Goal: Information Seeking & Learning: Learn about a topic

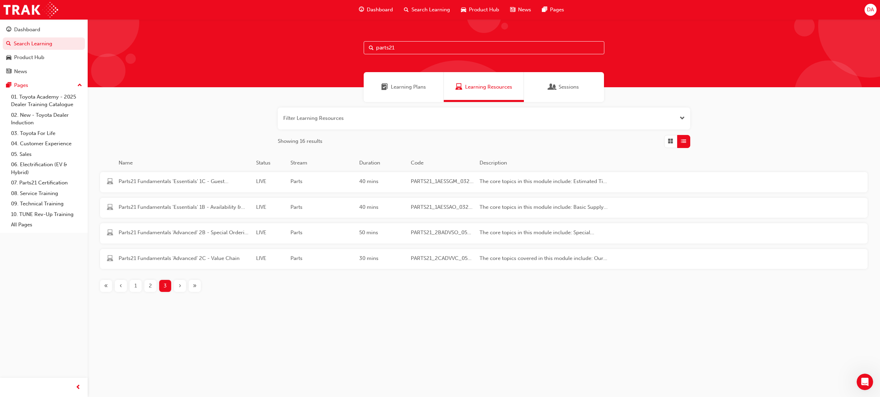
click at [148, 290] on div "2" at bounding box center [150, 286] width 12 height 12
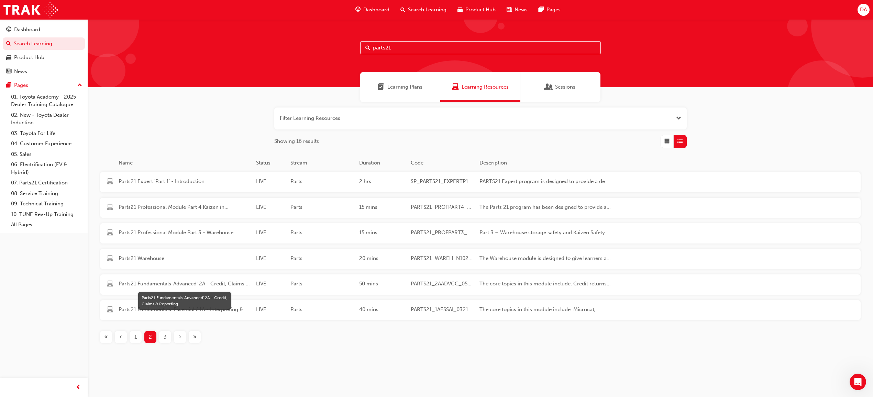
click at [146, 284] on span "Parts21 Fundamentals 'Advanced' 2A - Credit, Claims & Reporting" at bounding box center [185, 284] width 132 height 8
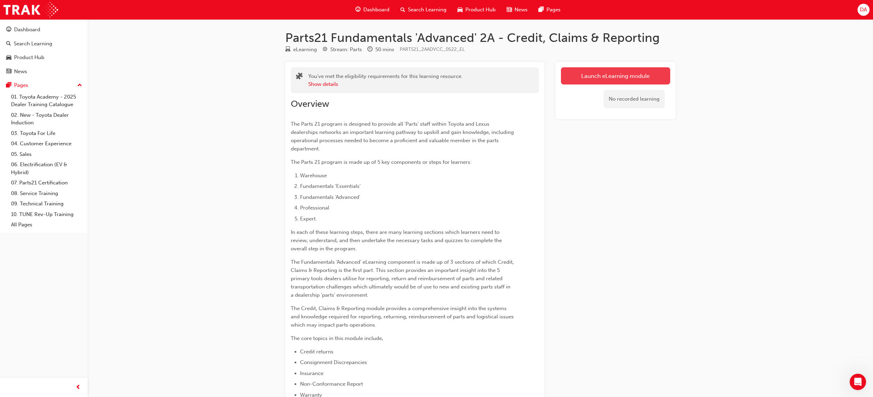
click at [634, 69] on link "Launch eLearning module" at bounding box center [615, 75] width 109 height 17
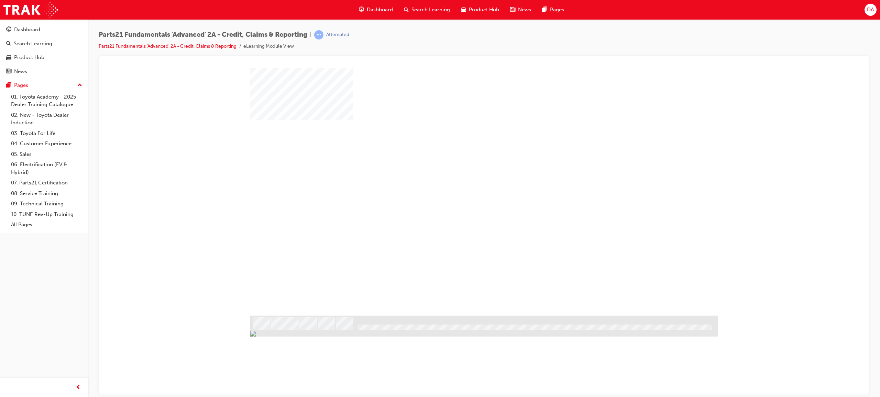
click at [464, 172] on div "play" at bounding box center [464, 172] width 0 height 0
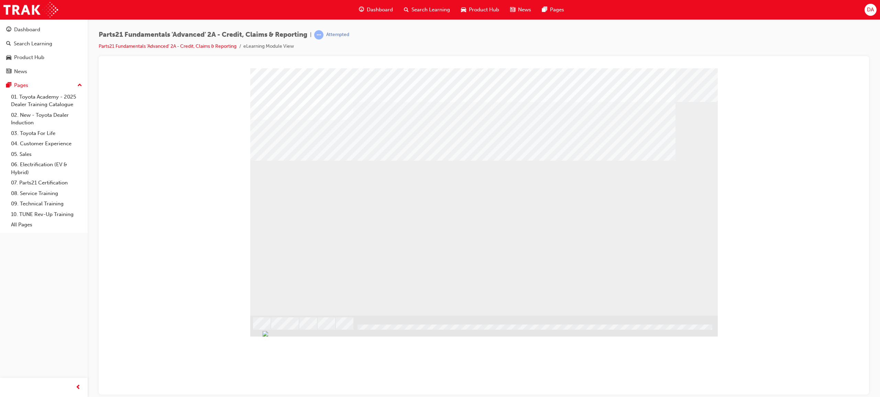
click at [319, 349] on div "I" at bounding box center [284, 365] width 69 height 32
click at [319, 381] on div "II" at bounding box center [284, 397] width 69 height 32
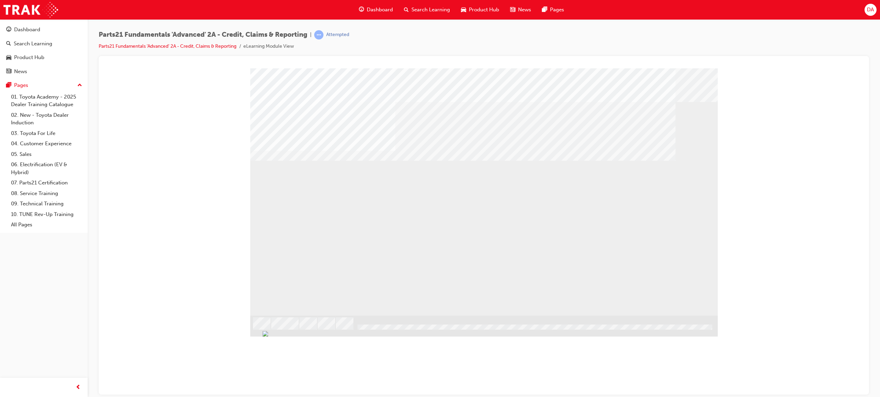
click at [319, 349] on div "I" at bounding box center [284, 365] width 69 height 32
click at [319, 381] on div "II" at bounding box center [284, 397] width 69 height 32
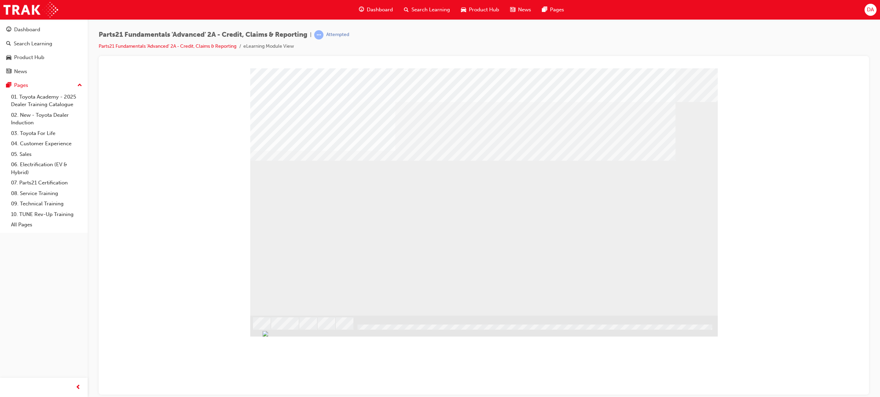
click at [319, 349] on div "I" at bounding box center [284, 365] width 69 height 32
click at [319, 381] on div "II" at bounding box center [284, 397] width 69 height 32
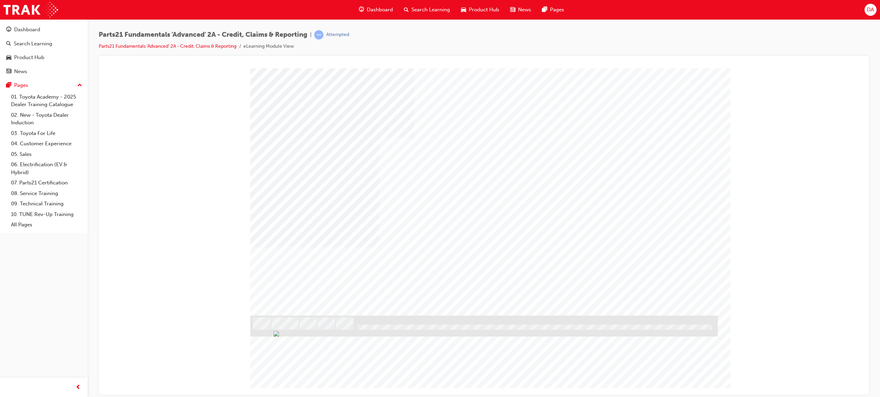
type input "[PERSON_NAME]"
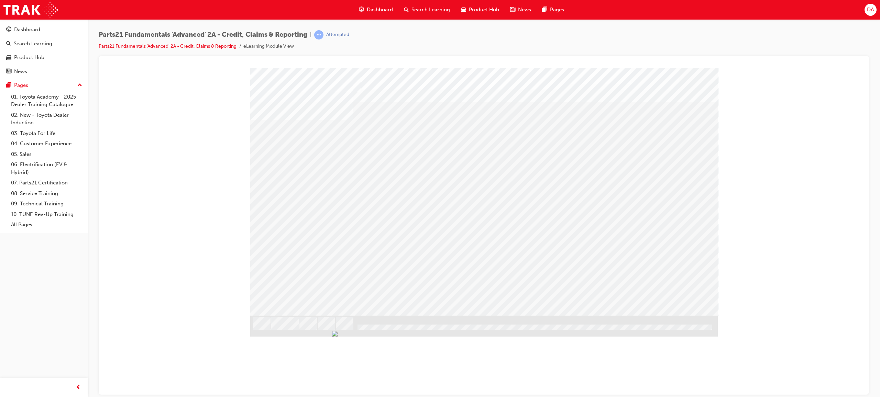
click at [368, 381] on div "Non-claimable Parts" at bounding box center [324, 390] width 148 height 18
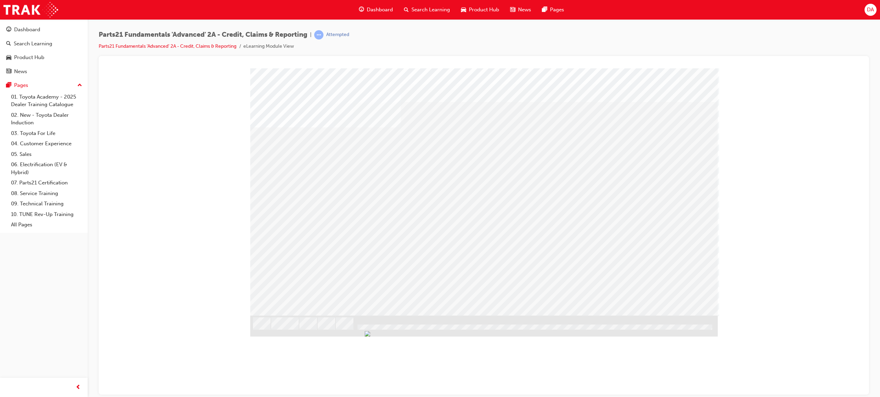
drag, startPoint x: 482, startPoint y: 170, endPoint x: 479, endPoint y: 169, distance: 3.9
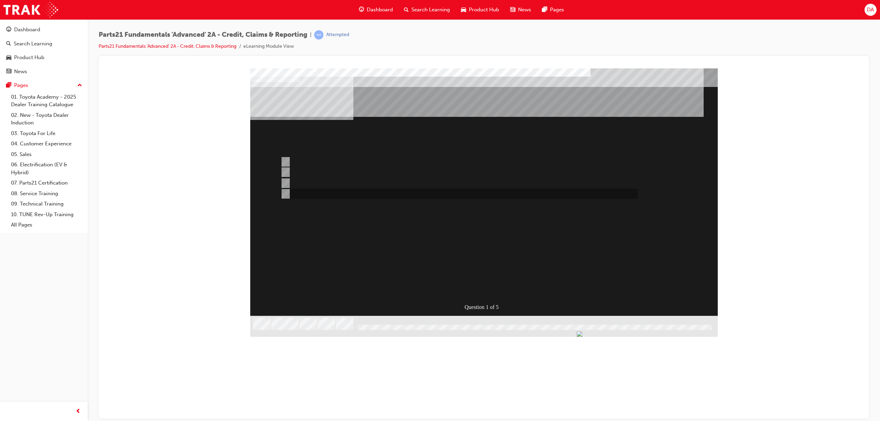
click at [285, 193] on input "Credit Return" at bounding box center [284, 194] width 8 height 8
radio input "true"
click at [300, 397] on div "SUBMIT" at bounding box center [275, 419] width 50 height 14
click at [283, 159] on input "NCR" at bounding box center [284, 162] width 8 height 8
radio input "true"
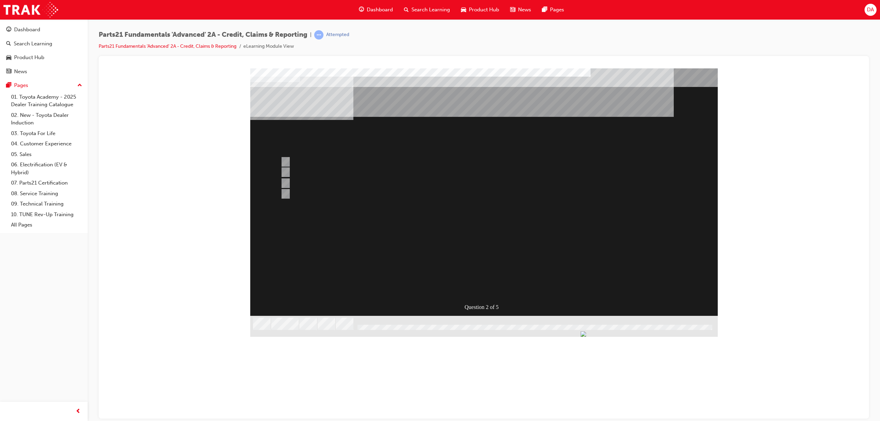
click at [300, 397] on div "SUBMIT" at bounding box center [275, 419] width 50 height 14
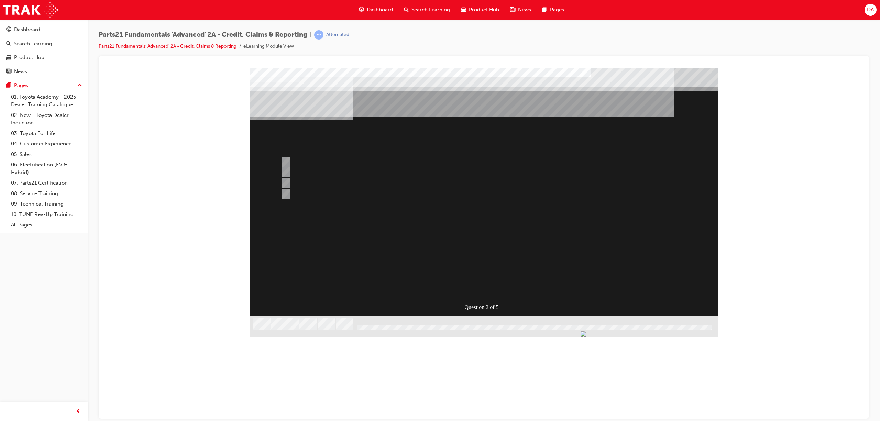
click at [286, 170] on div at bounding box center [483, 199] width 467 height 263
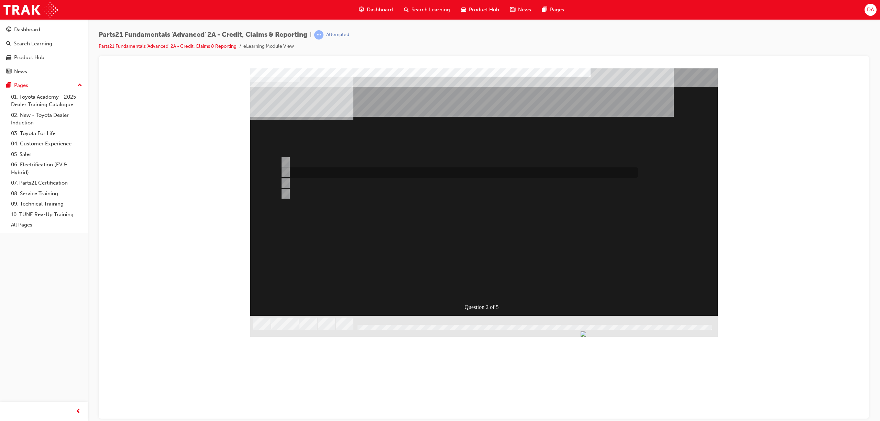
click at [287, 170] on input "CDR" at bounding box center [284, 172] width 8 height 8
radio input "true"
click at [300, 397] on div "SUBMIT" at bounding box center [275, 419] width 50 height 14
click at [283, 191] on input "Toyota Parts Policy" at bounding box center [284, 194] width 8 height 8
radio input "true"
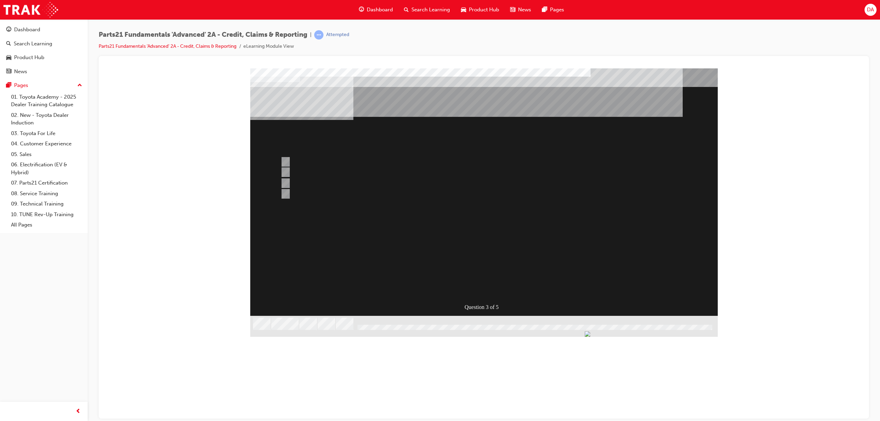
click at [300, 397] on div "SUBMIT" at bounding box center [275, 419] width 50 height 14
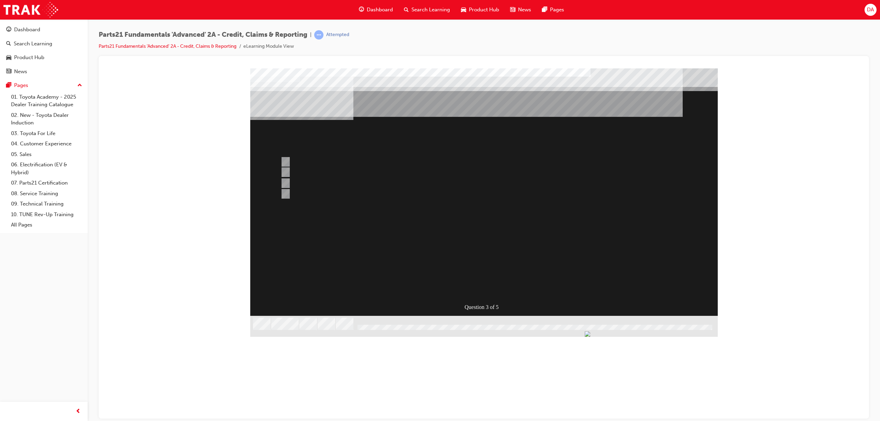
click at [287, 159] on div at bounding box center [483, 199] width 467 height 263
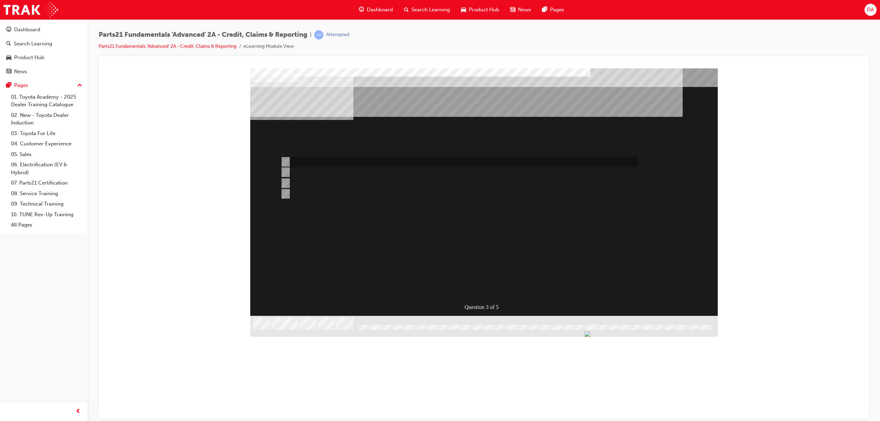
click at [282, 161] on input "Info Hub" at bounding box center [284, 162] width 8 height 8
radio input "true"
click at [300, 397] on div "SUBMIT" at bounding box center [275, 419] width 50 height 14
click at [285, 162] on input "Gather evidence & submit Insurance claim for panels" at bounding box center [284, 162] width 8 height 8
radio input "true"
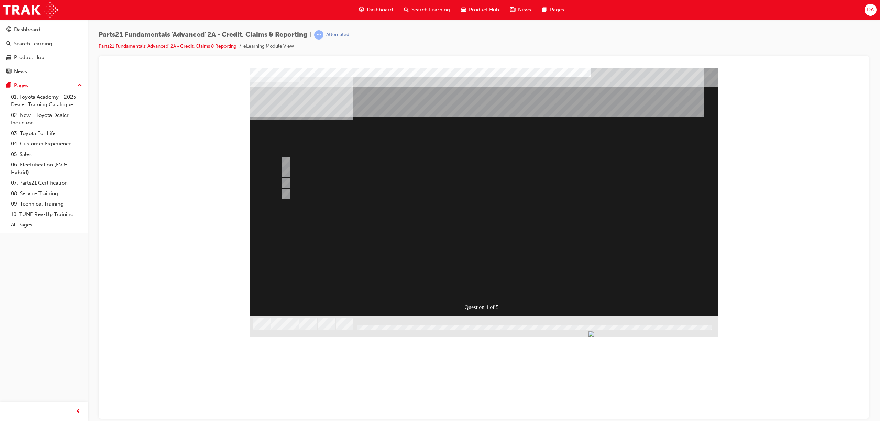
click at [300, 397] on div "SUBMIT" at bounding box center [275, 419] width 50 height 14
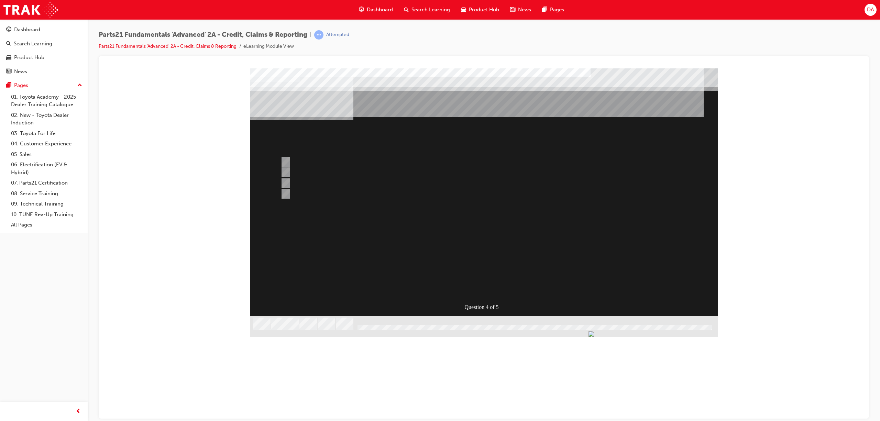
click at [284, 193] on div at bounding box center [483, 199] width 467 height 263
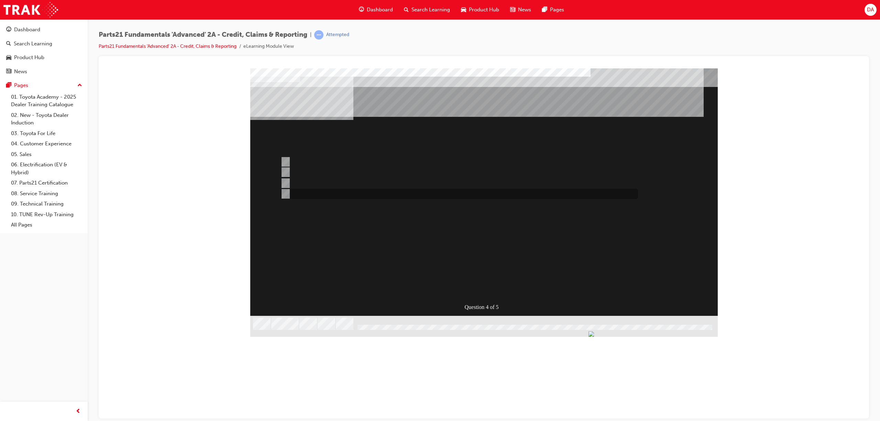
click at [286, 194] on input "1 & 2" at bounding box center [284, 194] width 8 height 8
radio input "true"
click at [300, 397] on div "SUBMIT" at bounding box center [275, 419] width 50 height 14
click at [289, 159] on div at bounding box center [457, 162] width 357 height 10
radio input "true"
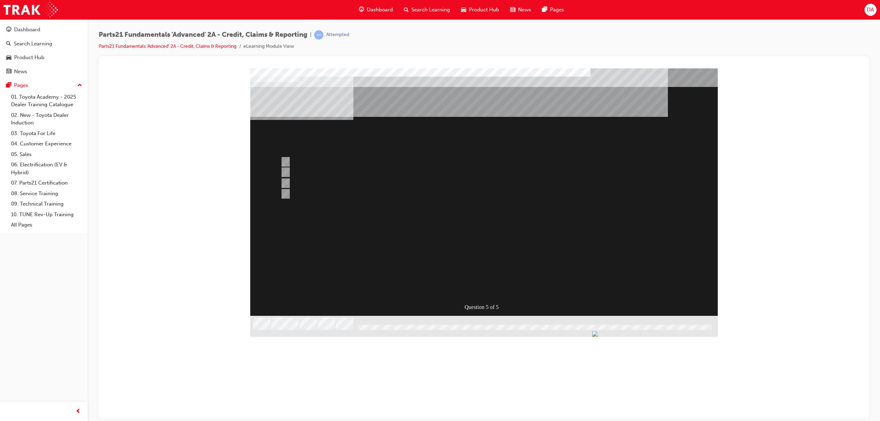
click at [300, 397] on div "SUBMIT" at bounding box center [275, 419] width 50 height 14
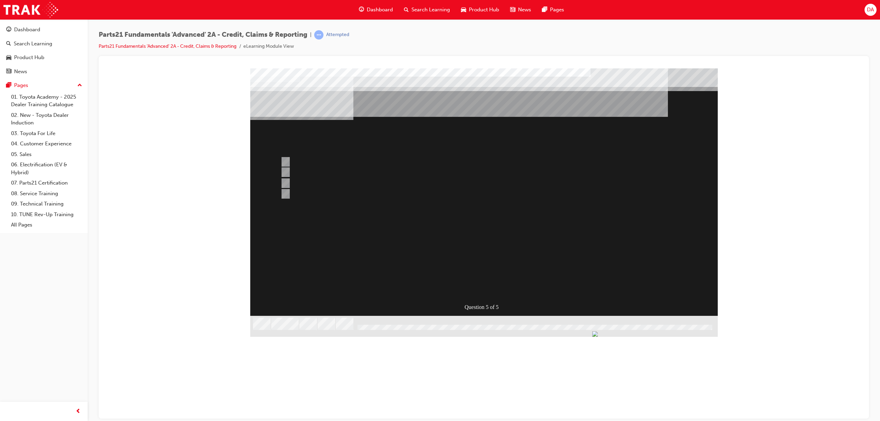
click at [284, 191] on div at bounding box center [483, 199] width 467 height 263
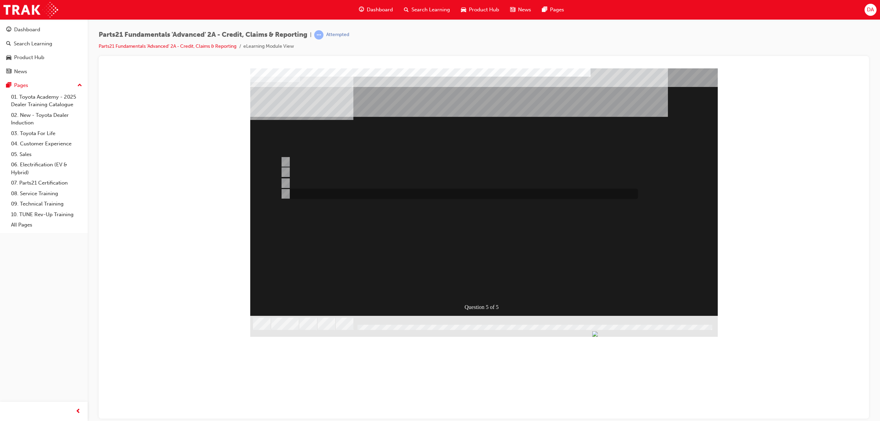
click at [287, 191] on input "Raise an NCR." at bounding box center [284, 194] width 8 height 8
radio input "true"
click at [300, 397] on div "SUBMIT" at bounding box center [275, 419] width 50 height 14
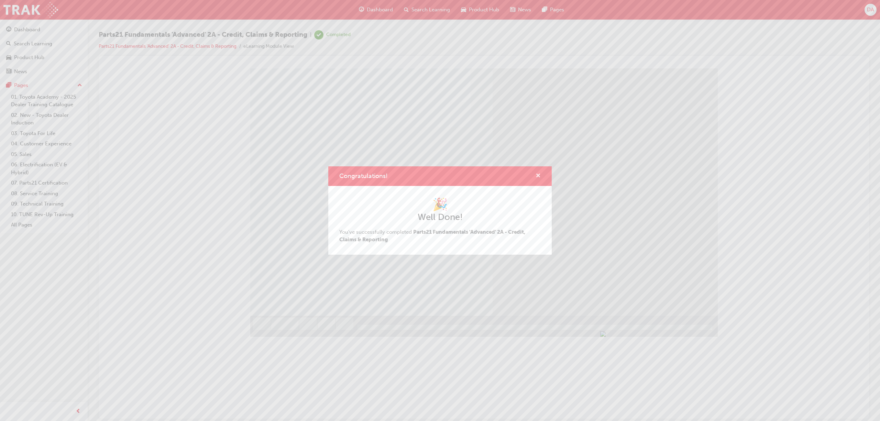
click at [538, 178] on span "cross-icon" at bounding box center [537, 176] width 5 height 6
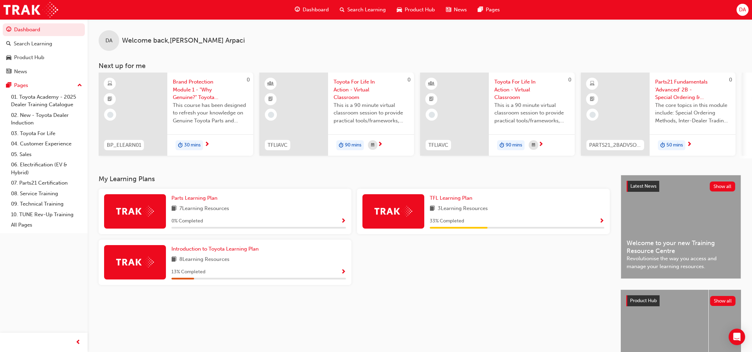
click at [372, 11] on span "Search Learning" at bounding box center [366, 10] width 38 height 8
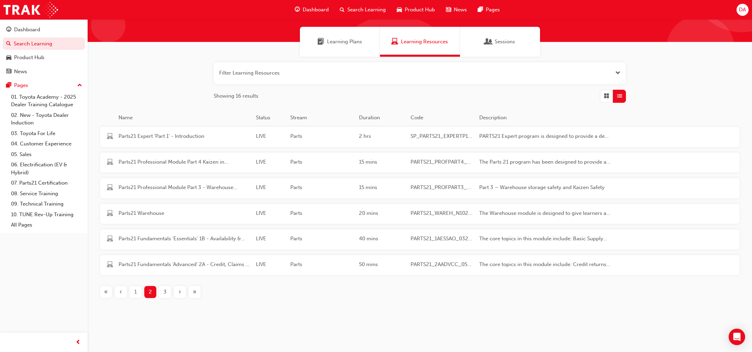
scroll to position [46, 0]
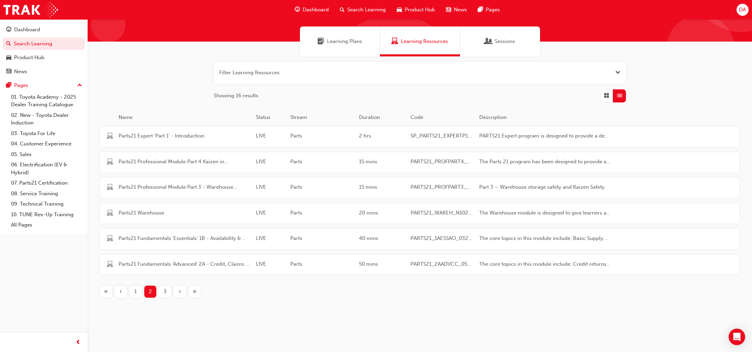
click at [161, 293] on div "3" at bounding box center [165, 292] width 12 height 12
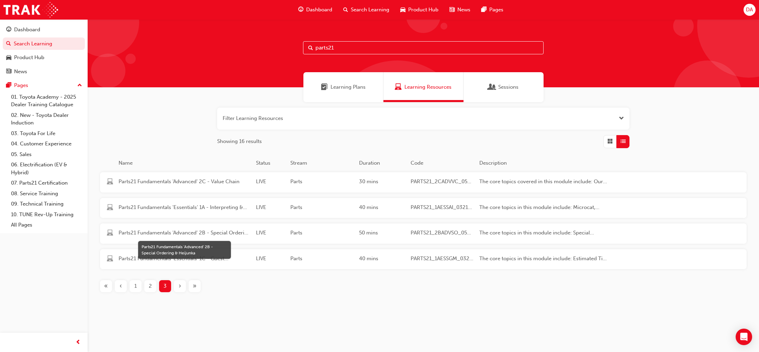
click at [199, 234] on span "Parts21 Fundamentals 'Advanced' 2B - Special Ordering & Heijunka" at bounding box center [185, 233] width 132 height 8
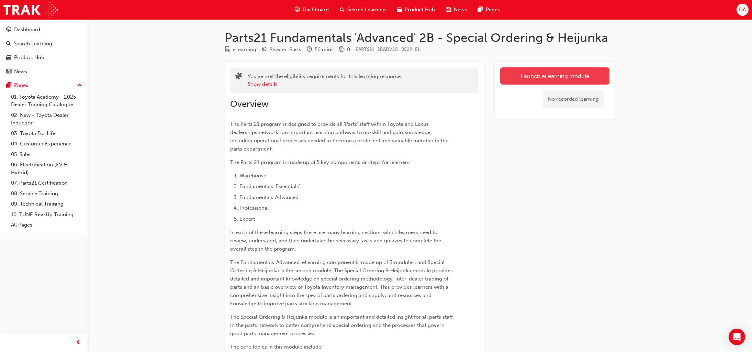
click at [543, 77] on link "Launch eLearning module" at bounding box center [554, 75] width 109 height 17
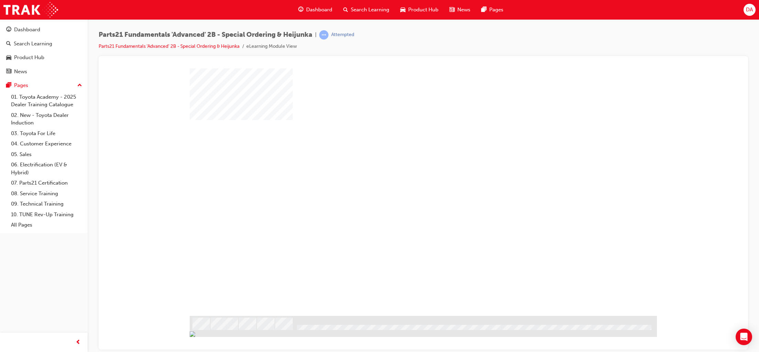
click at [403, 172] on div "play" at bounding box center [403, 172] width 0 height 0
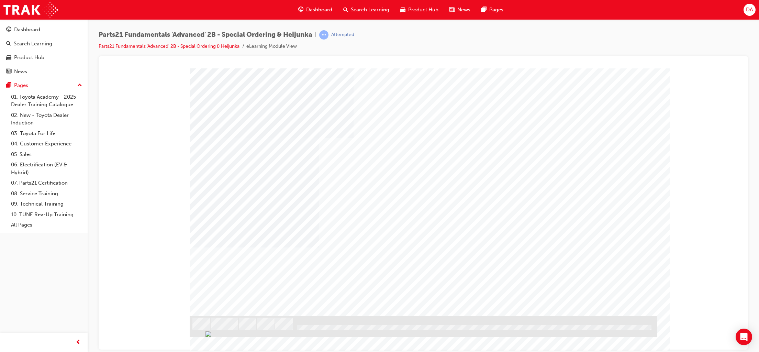
type input "[PERSON_NAME]"
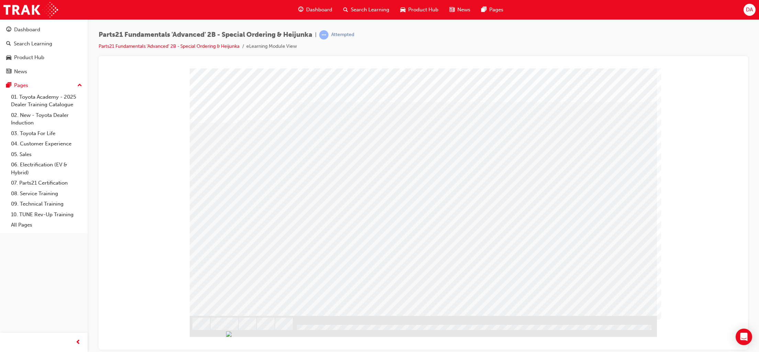
drag, startPoint x: 224, startPoint y: 233, endPoint x: 219, endPoint y: 235, distance: 6.0
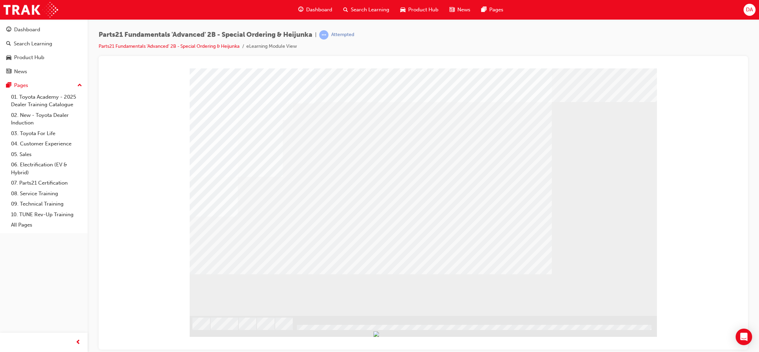
click at [233, 349] on div "BACK Trigger this button to go to the previous slide" at bounding box center [211, 355] width 43 height 12
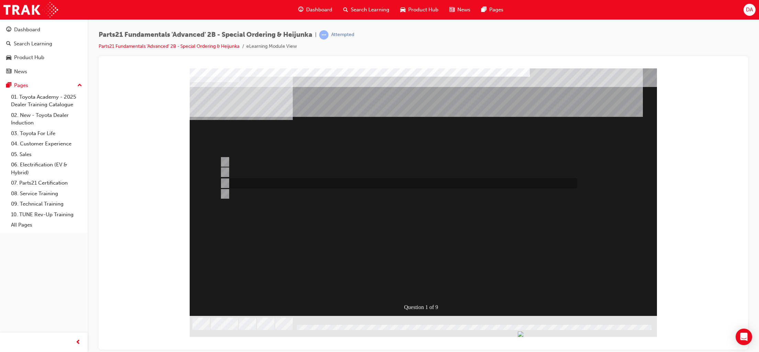
click at [223, 182] on input "Must be for Dealer Workshop repair orders requiring parts urgently" at bounding box center [224, 183] width 8 height 8
radio input "true"
click at [228, 169] on div at bounding box center [396, 172] width 357 height 10
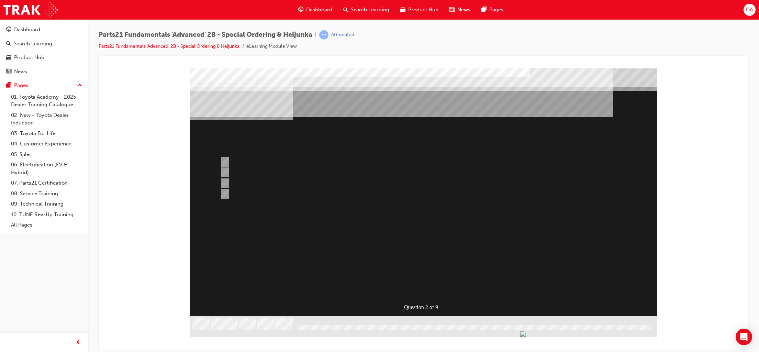
click at [228, 181] on div at bounding box center [423, 199] width 467 height 263
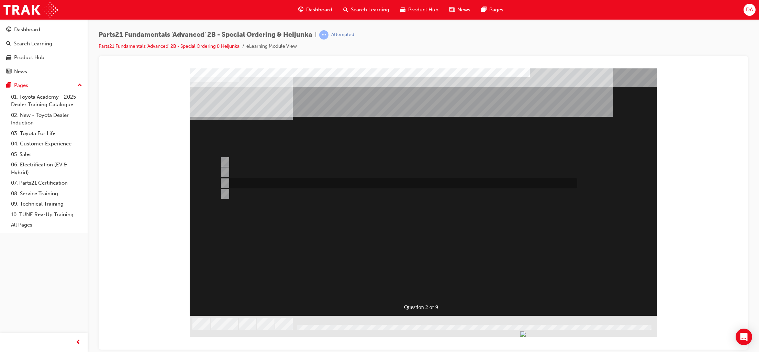
click at [227, 181] on div at bounding box center [396, 183] width 357 height 10
radio input "false"
radio input "true"
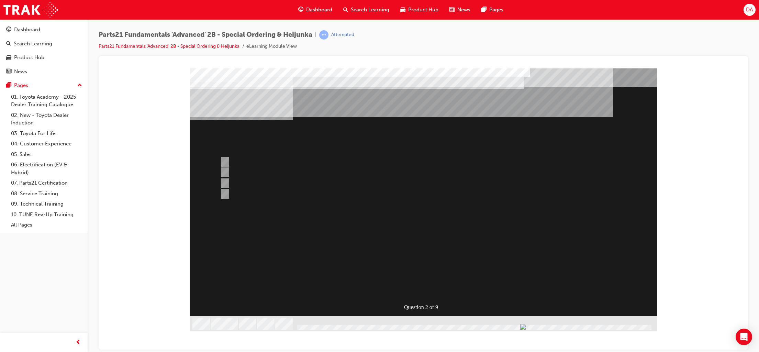
click at [603, 325] on div at bounding box center [473, 328] width 357 height 6
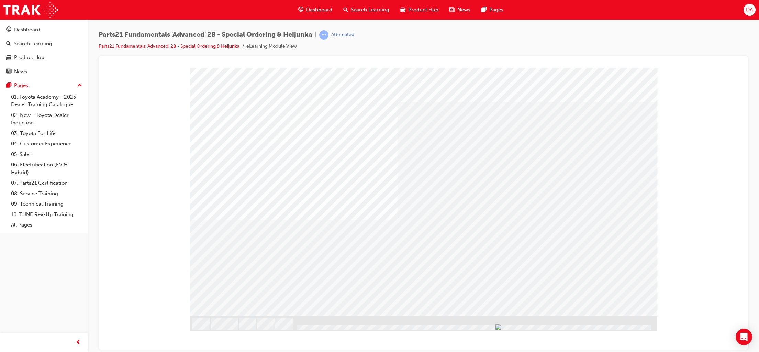
click at [622, 300] on div at bounding box center [423, 199] width 467 height 263
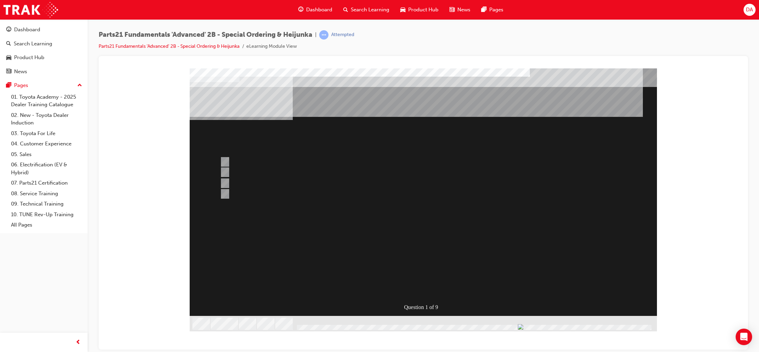
click at [525, 325] on img "Progress, Slide 1 of 78" at bounding box center [522, 326] width 5 height 5
click at [223, 170] on input "Dealer Facing Depot" at bounding box center [224, 172] width 8 height 8
radio input "true"
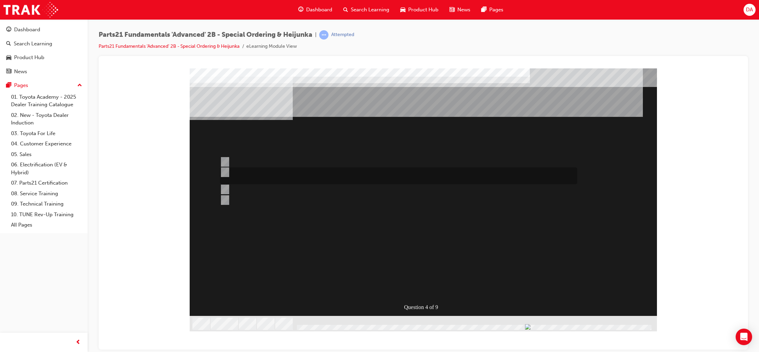
click at [225, 170] on input "Ability to procure urgently required parts from non-facing and central parts de…" at bounding box center [224, 172] width 8 height 8
radio input "true"
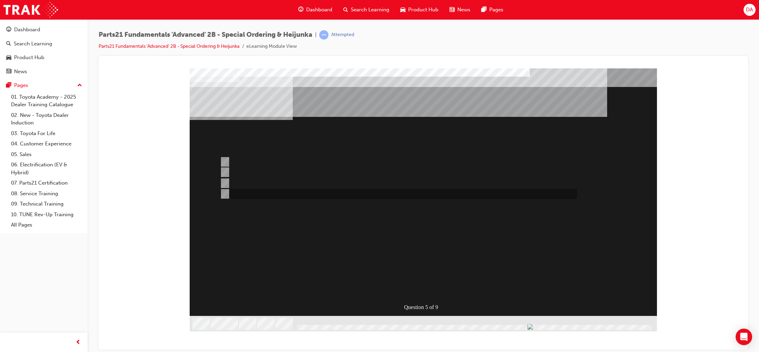
click at [223, 193] on input "Dealer Support Hubs Domestic VOR freight estimator" at bounding box center [224, 194] width 8 height 8
radio input "true"
click at [225, 194] on input "All of the above" at bounding box center [224, 194] width 8 height 8
radio input "true"
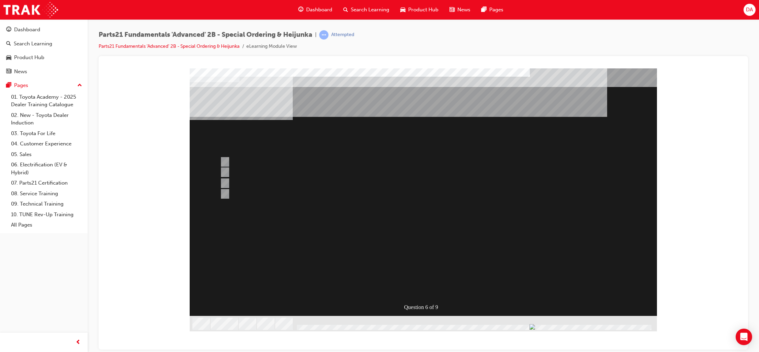
click at [222, 159] on input "Read the parts ordering method within the Bulletin related to the Recall" at bounding box center [224, 162] width 8 height 8
radio input "true"
click at [223, 181] on input "Contact the Dealer in question and order directly" at bounding box center [224, 183] width 8 height 8
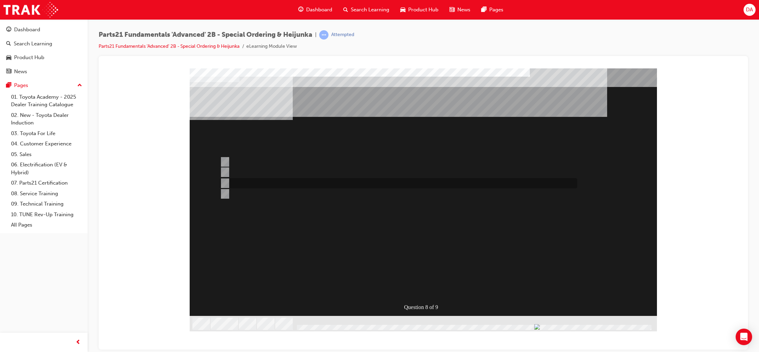
radio input "true"
click at [245, 175] on div at bounding box center [396, 172] width 357 height 10
radio input "true"
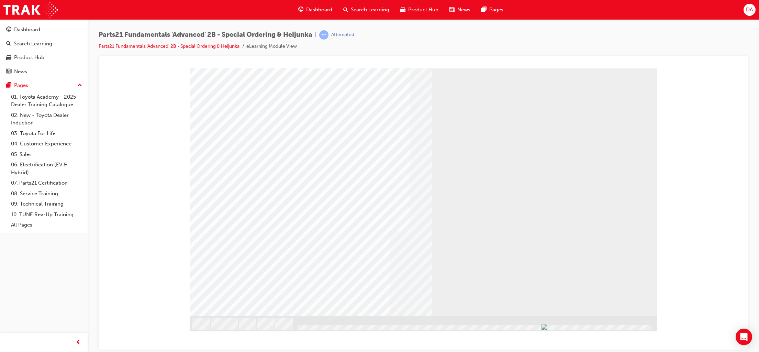
click at [369, 9] on span "Search Learning" at bounding box center [370, 10] width 38 height 8
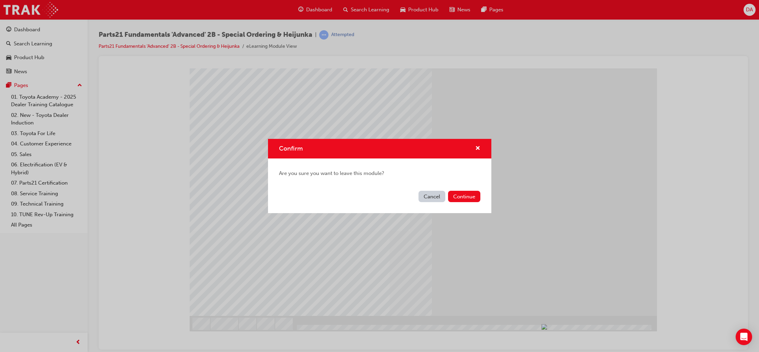
click at [431, 198] on button "Cancel" at bounding box center [431, 196] width 27 height 11
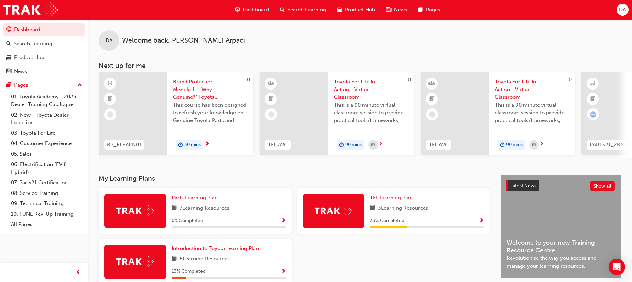
scroll to position [46, 0]
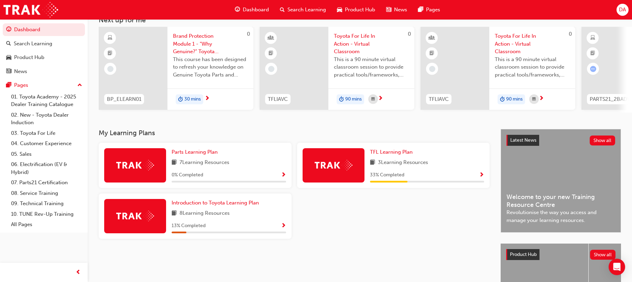
click at [310, 9] on span "Search Learning" at bounding box center [306, 10] width 38 height 8
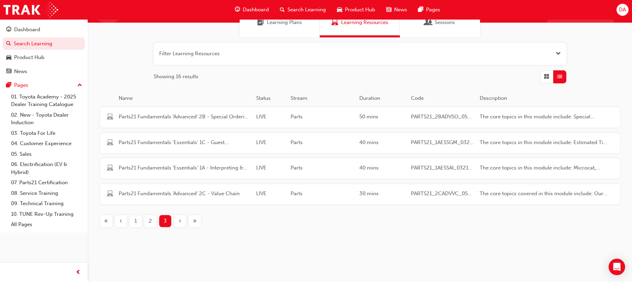
scroll to position [65, 0]
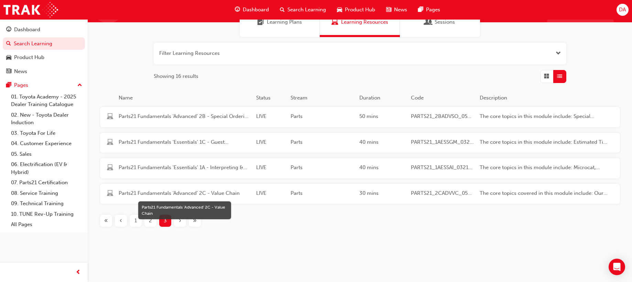
click at [213, 192] on span "Parts21 Fundamentals 'Advanced' 2C - Value Chain" at bounding box center [185, 194] width 132 height 8
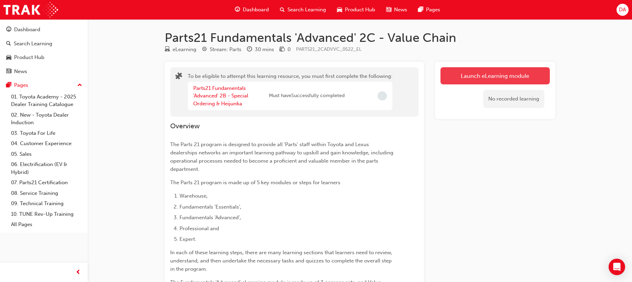
click at [504, 76] on button "Launch eLearning module" at bounding box center [494, 75] width 109 height 17
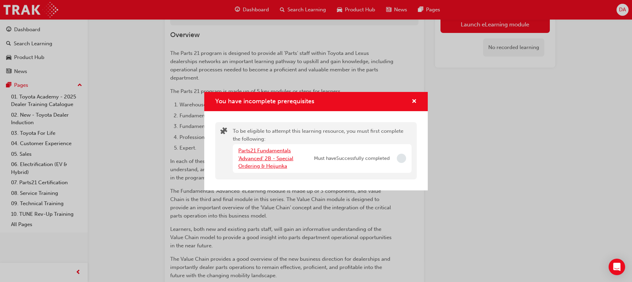
click at [263, 151] on link "Parts21 Fundamentals 'Advanced' 2B - Special Ordering & Heijunka" at bounding box center [265, 159] width 55 height 22
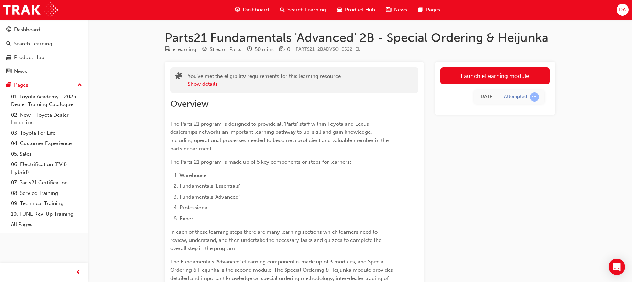
click at [208, 84] on button "Show details" at bounding box center [203, 84] width 30 height 8
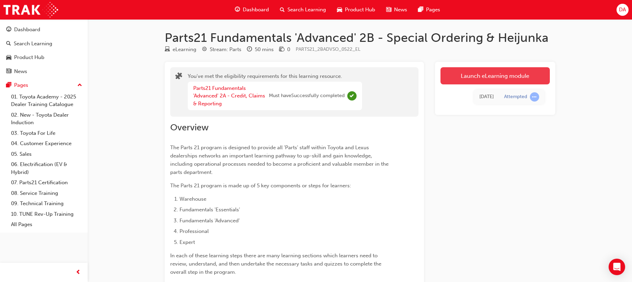
click at [494, 74] on link "Launch eLearning module" at bounding box center [494, 75] width 109 height 17
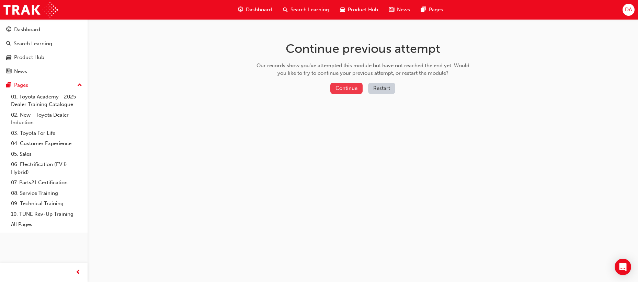
click at [345, 86] on button "Continue" at bounding box center [347, 88] width 32 height 11
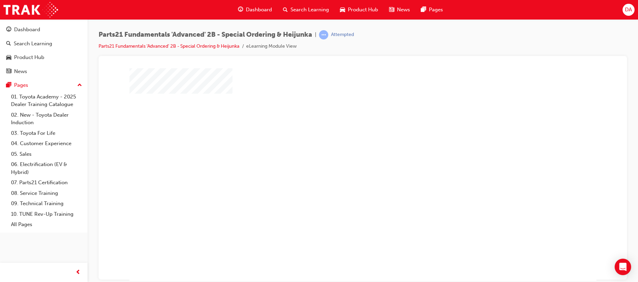
scroll to position [49, 0]
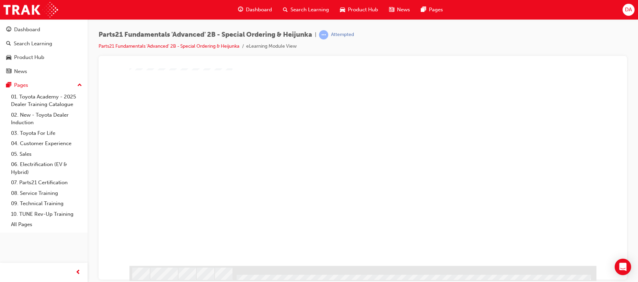
click at [343, 105] on div "play" at bounding box center [343, 105] width 0 height 0
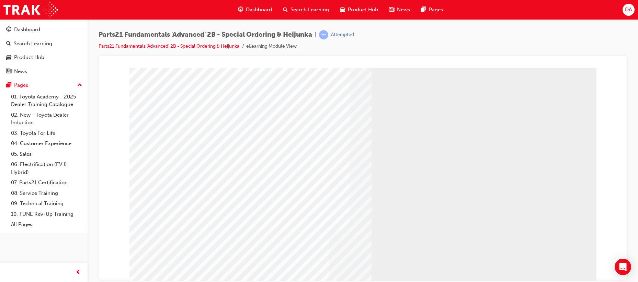
scroll to position [46, 0]
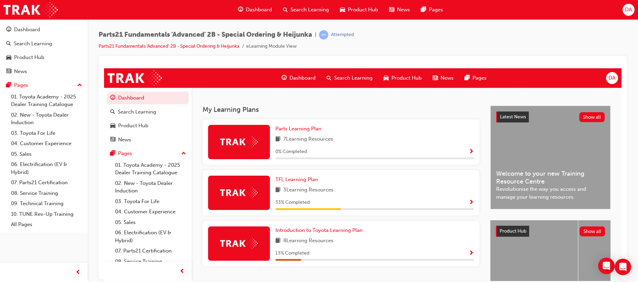
scroll to position [91, 0]
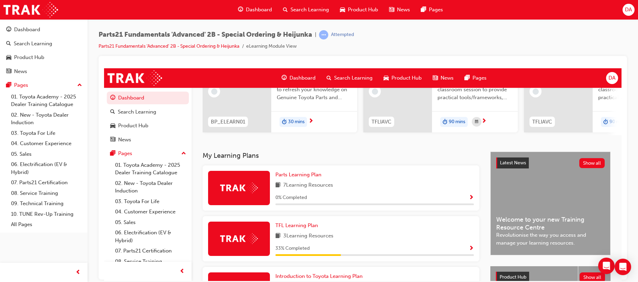
click at [355, 77] on span "Search Learning" at bounding box center [353, 78] width 38 height 8
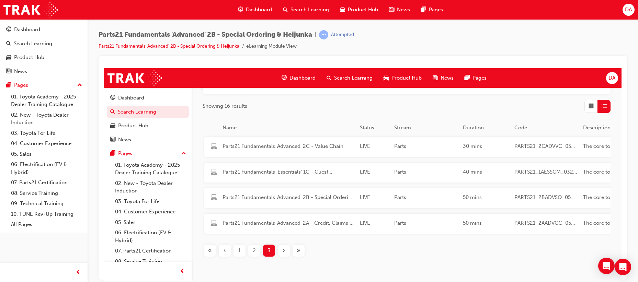
scroll to position [141, 0]
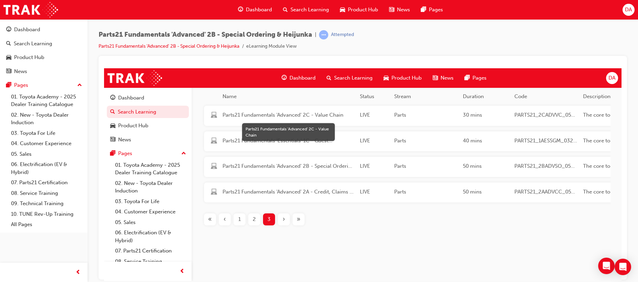
click at [291, 112] on span "Parts21 Fundamentals 'Advanced' 2C - Value Chain" at bounding box center [289, 115] width 132 height 8
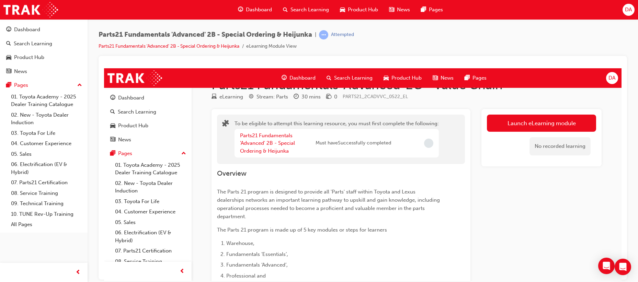
scroll to position [0, 0]
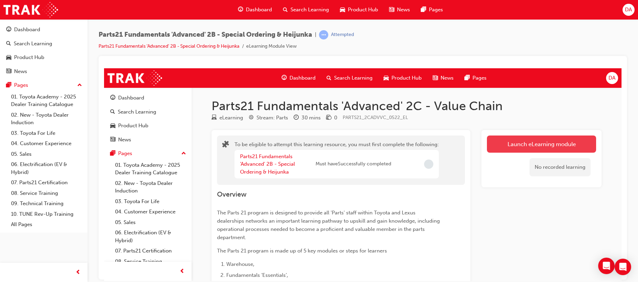
click at [532, 139] on button "Launch eLearning module" at bounding box center [541, 143] width 109 height 17
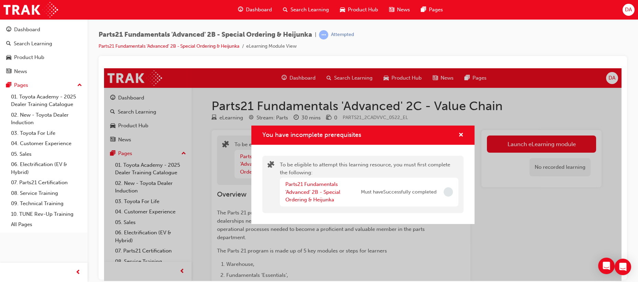
click at [444, 193] on span "Incomplete" at bounding box center [448, 191] width 9 height 9
click at [304, 184] on link "Parts21 Fundamentals 'Advanced' 2B - Special Ordering & Heijunka" at bounding box center [313, 192] width 55 height 22
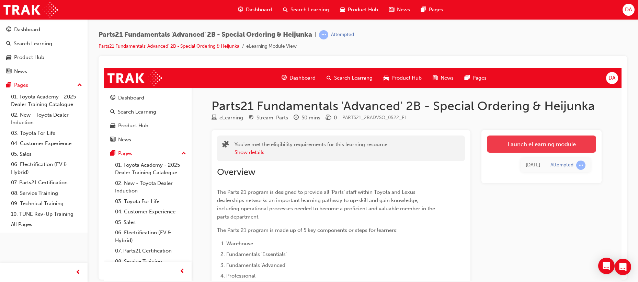
click at [537, 142] on link "Launch eLearning module" at bounding box center [541, 143] width 109 height 17
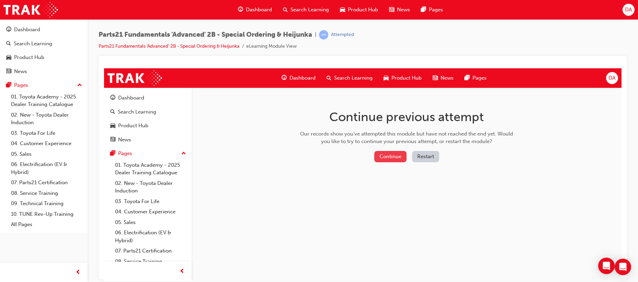
click at [392, 156] on button "Continue" at bounding box center [391, 156] width 32 height 11
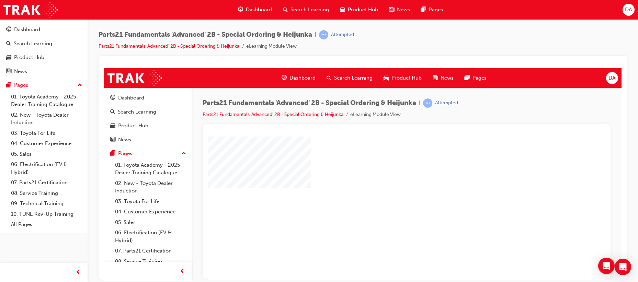
scroll to position [46, 0]
click at [387, 143] on div "play" at bounding box center [387, 143] width 0 height 0
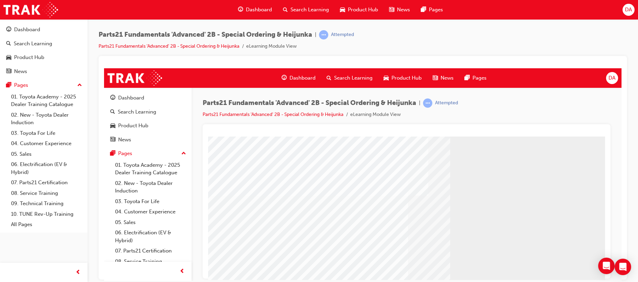
scroll to position [125, 0]
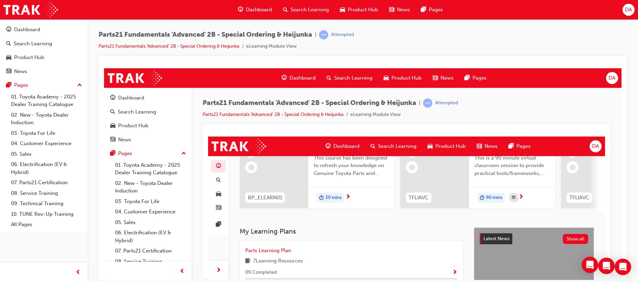
scroll to position [0, 0]
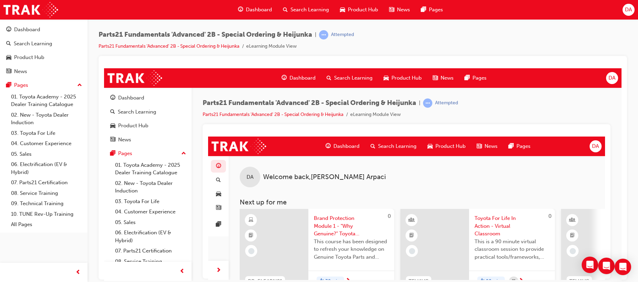
click at [530, 118] on div "Parts21 Fundamentals 'Advanced' 2B - Special Ordering & Heijunka | Attempted Pa…" at bounding box center [407, 111] width 408 height 26
click at [529, 102] on div "Parts21 Fundamentals 'Advanced' 2B - Special Ordering & Heijunka | Attempted Pa…" at bounding box center [407, 111] width 408 height 26
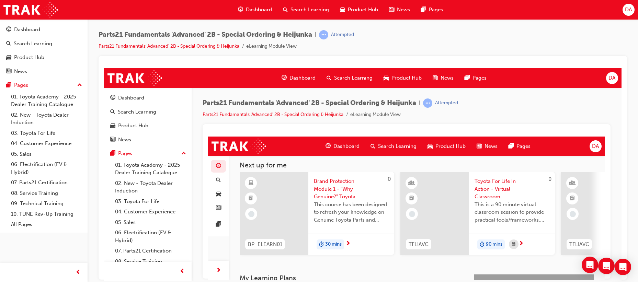
scroll to position [229, 0]
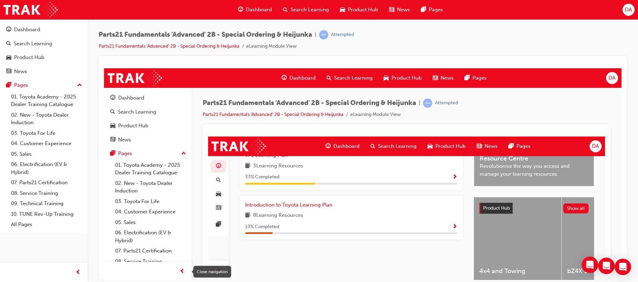
click at [183, 267] on span "prev-icon" at bounding box center [182, 271] width 5 height 9
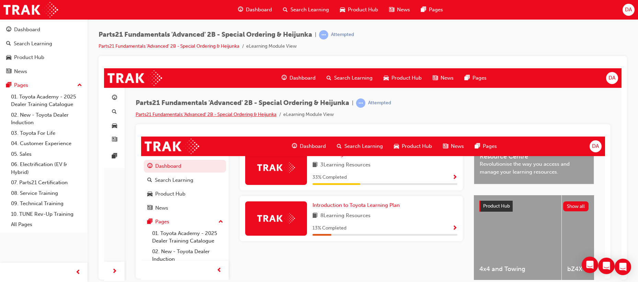
click at [256, 113] on link "Parts21 Fundamentals 'Advanced' 2B - Special Ordering & Heijunka" at bounding box center [206, 114] width 141 height 6
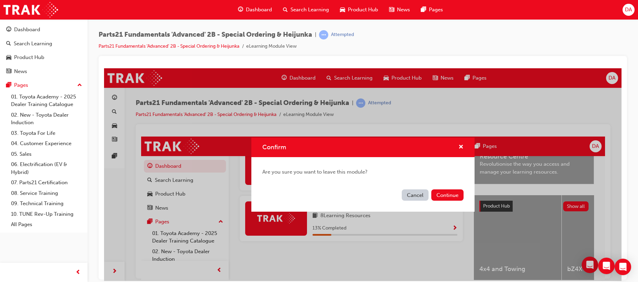
click at [411, 194] on button "Cancel" at bounding box center [415, 194] width 27 height 11
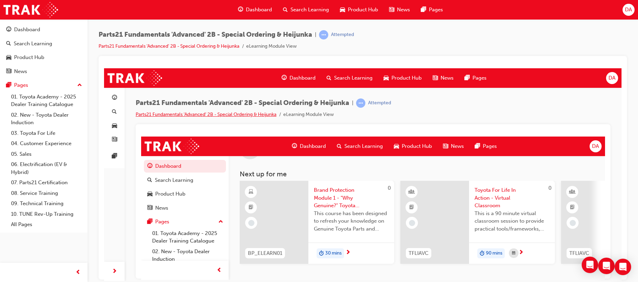
scroll to position [0, 0]
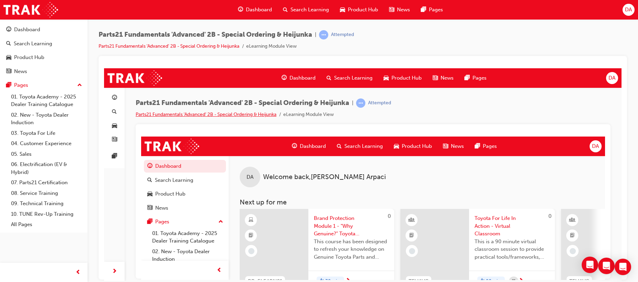
click at [258, 113] on link "Parts21 Fundamentals 'Advanced' 2B - Special Ordering & Heijunka" at bounding box center [206, 114] width 141 height 6
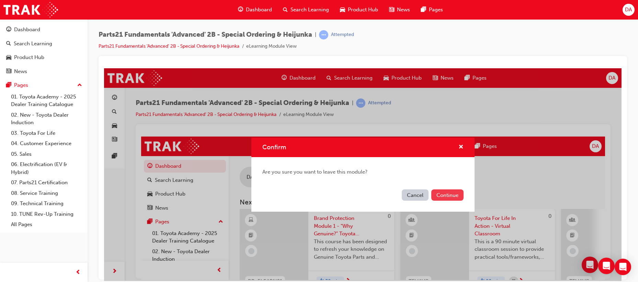
click at [449, 201] on button "Continue" at bounding box center [448, 194] width 32 height 11
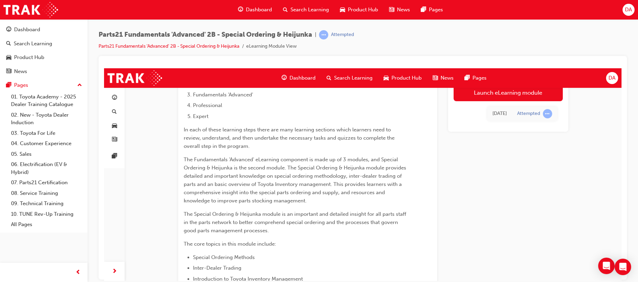
scroll to position [124, 0]
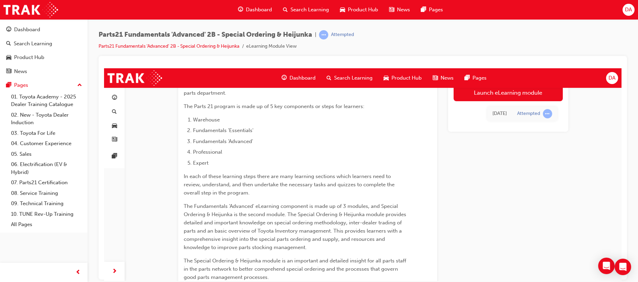
click at [388, 30] on div "Parts21 Fundamentals 'Advanced' 2B - Special Ordering & Heijunka | Attempted Pa…" at bounding box center [363, 43] width 529 height 26
click at [210, 46] on link "Parts21 Fundamentals 'Advanced' 2B - Special Ordering & Heijunka" at bounding box center [169, 46] width 141 height 6
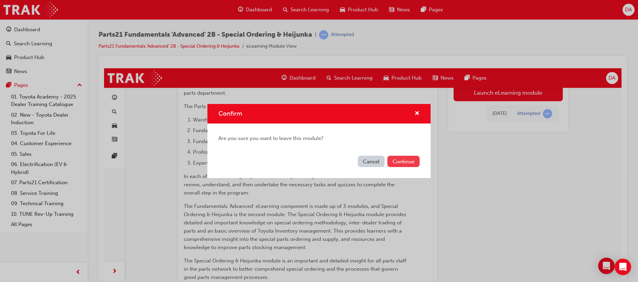
click at [411, 157] on button "Continue" at bounding box center [404, 161] width 32 height 11
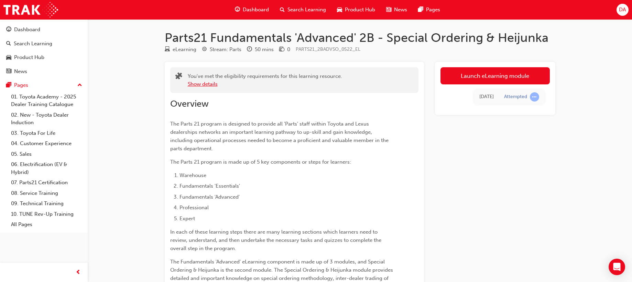
click at [205, 86] on button "Show details" at bounding box center [203, 84] width 30 height 8
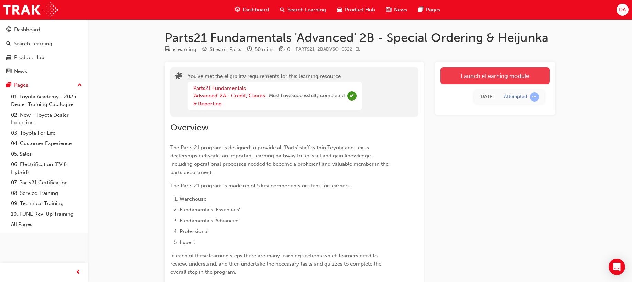
click at [504, 76] on link "Launch eLearning module" at bounding box center [494, 75] width 109 height 17
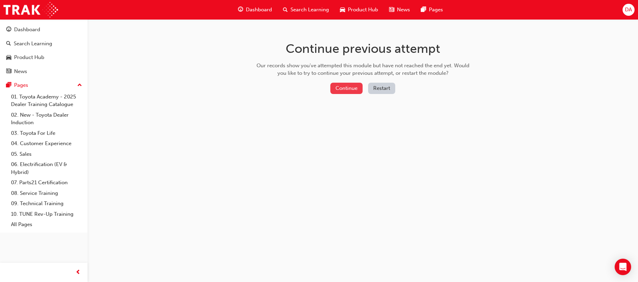
click at [339, 89] on button "Continue" at bounding box center [347, 88] width 32 height 11
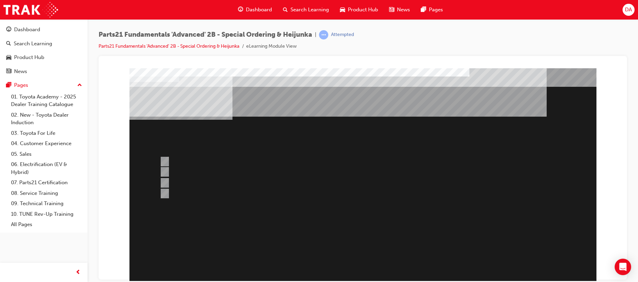
drag, startPoint x: 592, startPoint y: 277, endPoint x: 583, endPoint y: 277, distance: 9.3
click at [583, 277] on div "Question 9 of 9" at bounding box center [363, 199] width 467 height 263
click at [164, 172] on input "Production Smoothing" at bounding box center [164, 172] width 8 height 8
radio input "true"
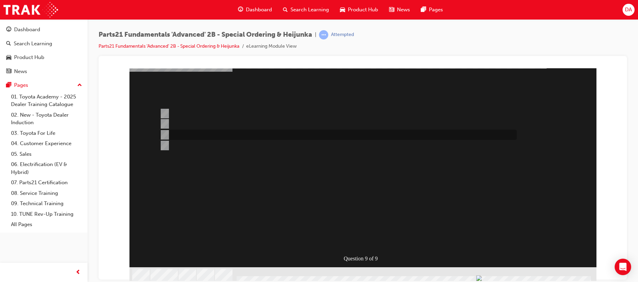
scroll to position [49, 0]
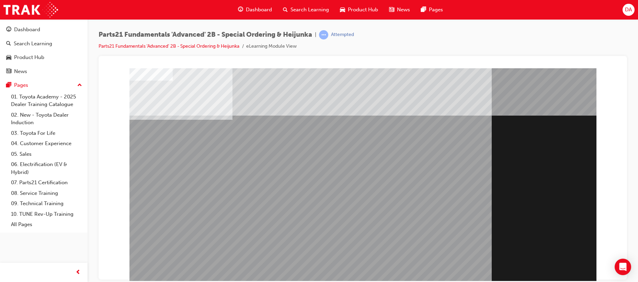
scroll to position [46, 0]
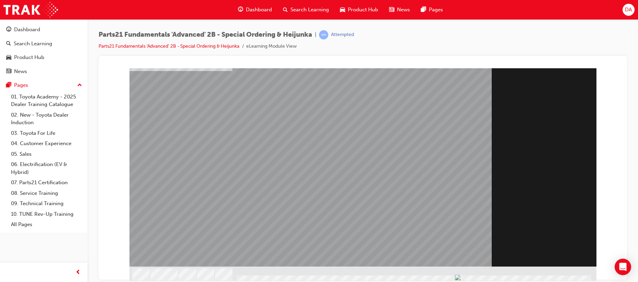
scroll to position [49, 0]
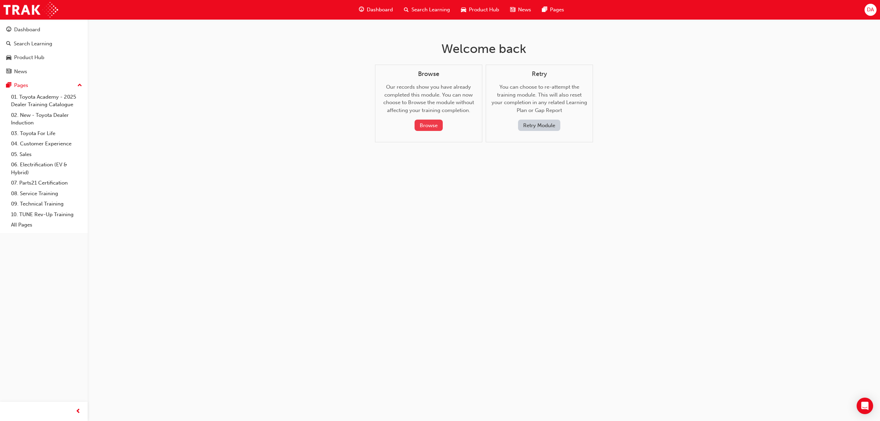
click at [429, 126] on button "Browse" at bounding box center [428, 125] width 28 height 11
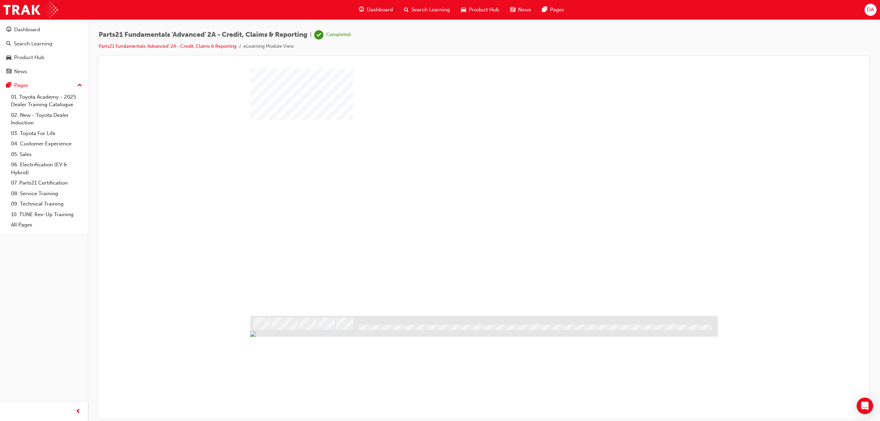
click at [429, 10] on span "Search Learning" at bounding box center [430, 10] width 38 height 8
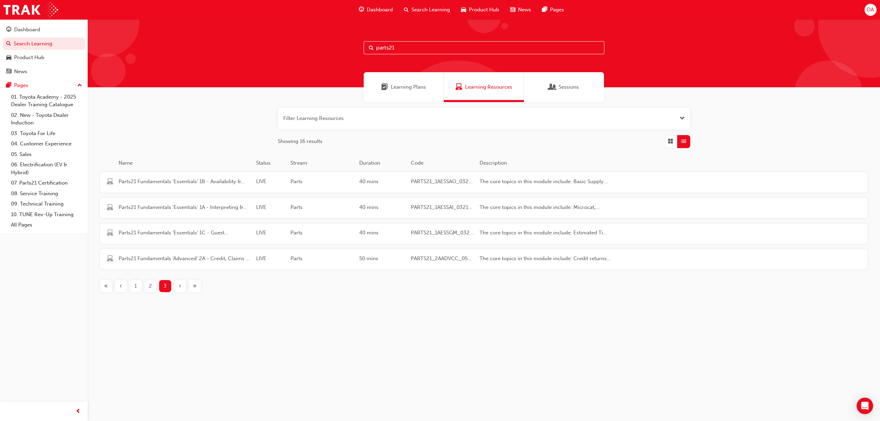
click at [150, 289] on span "2" at bounding box center [150, 286] width 3 height 8
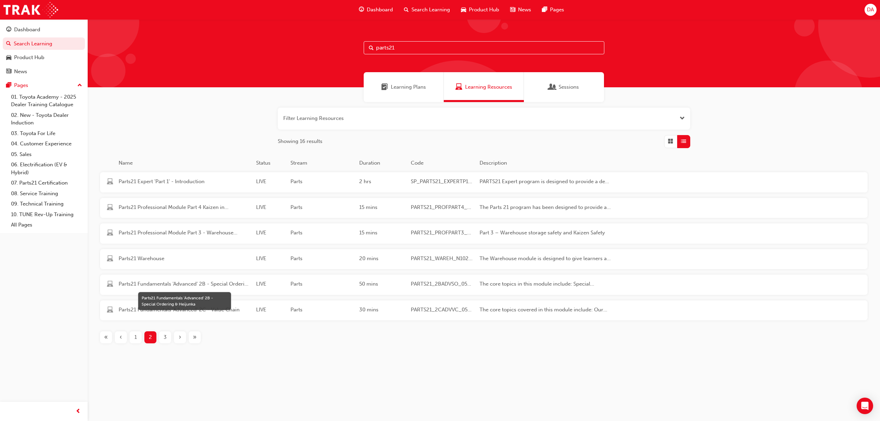
click at [213, 283] on span "Parts21 Fundamentals 'Advanced' 2B - Special Ordering & Heijunka" at bounding box center [185, 284] width 132 height 8
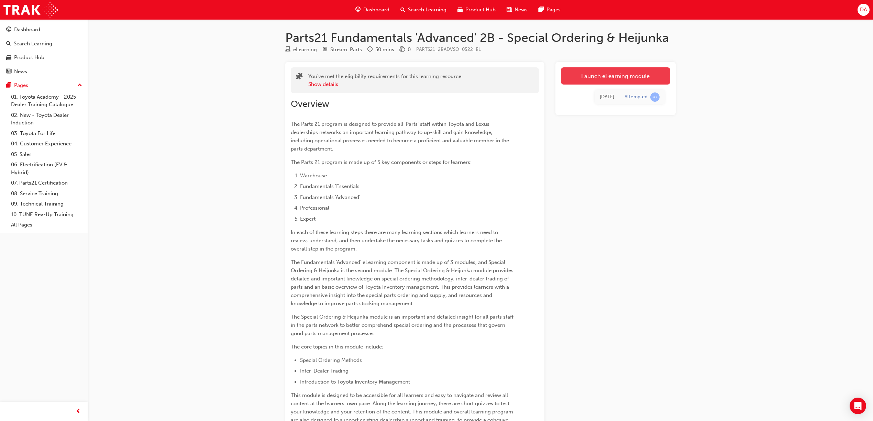
click at [635, 73] on link "Launch eLearning module" at bounding box center [615, 75] width 109 height 17
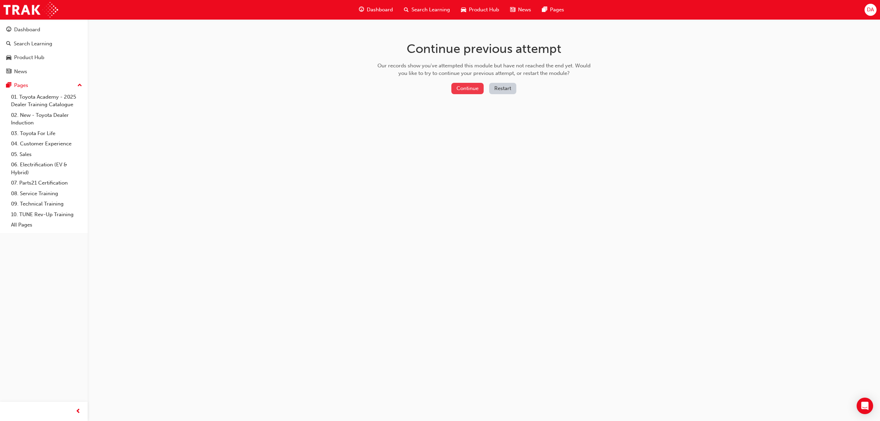
click at [468, 92] on button "Continue" at bounding box center [467, 88] width 32 height 11
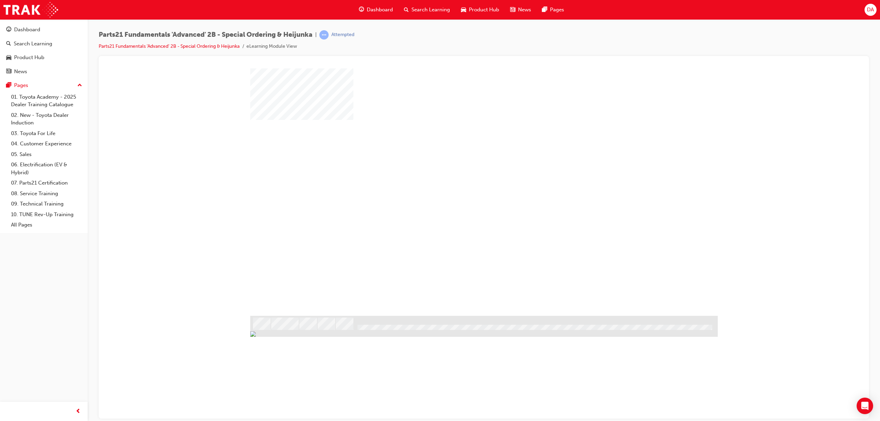
click at [464, 172] on div "play" at bounding box center [464, 172] width 0 height 0
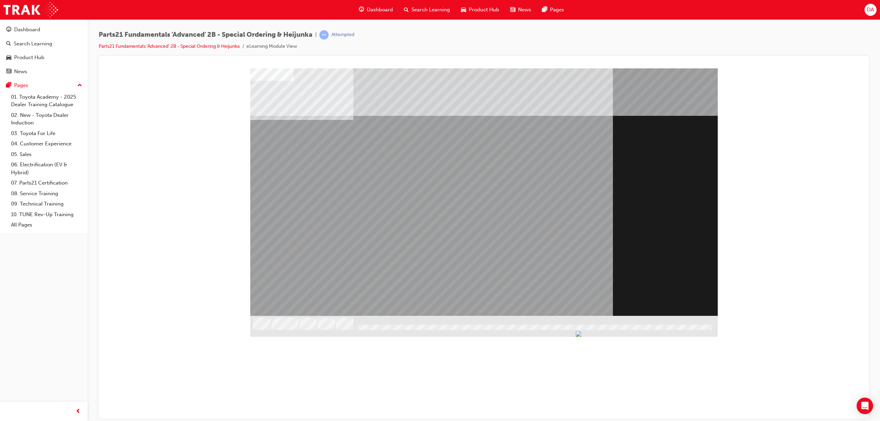
click at [693, 325] on div at bounding box center [533, 328] width 357 height 6
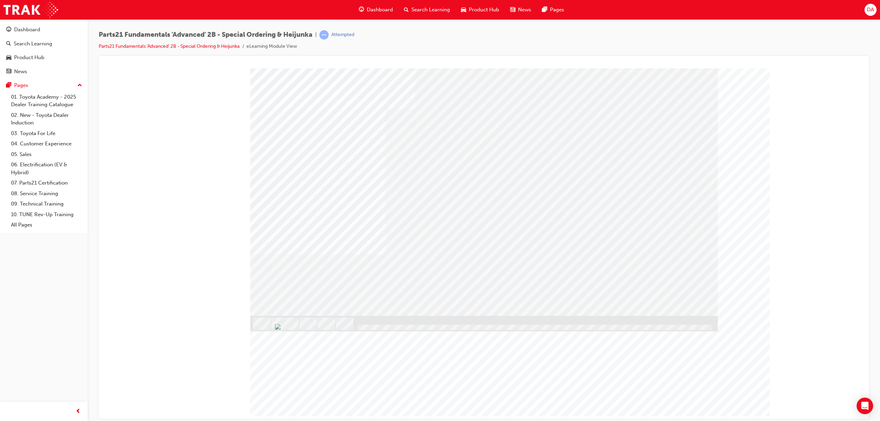
drag, startPoint x: 359, startPoint y: 327, endPoint x: 661, endPoint y: 346, distance: 302.3
click at [660, 71] on div "Hi Deniz, I’ll be answering questions and providing you with some handy hints..." at bounding box center [483, 71] width 753 height 0
click at [704, 325] on div at bounding box center [533, 328] width 357 height 6
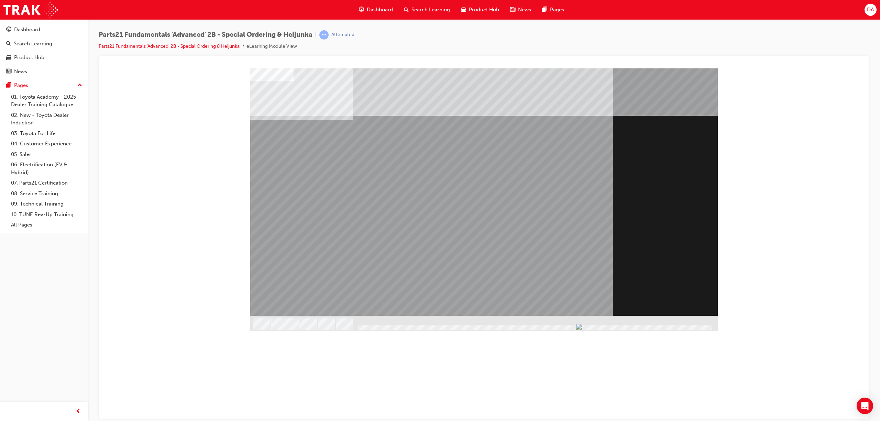
click at [710, 325] on div at bounding box center [533, 328] width 357 height 6
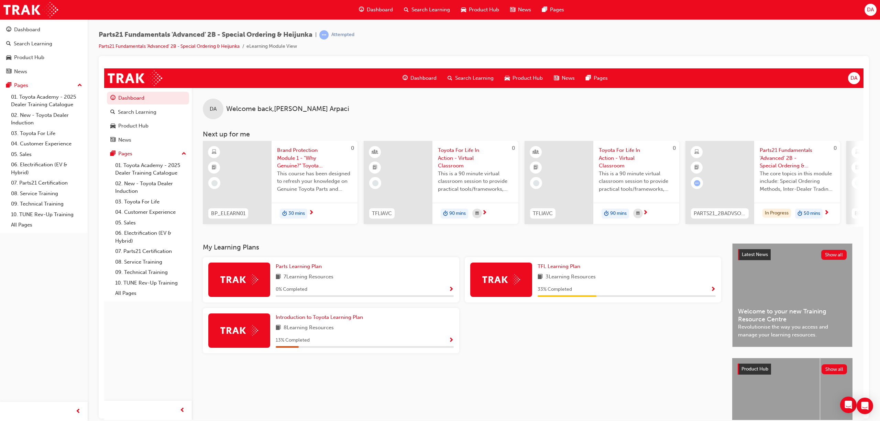
click at [731, 187] on div at bounding box center [719, 182] width 69 height 83
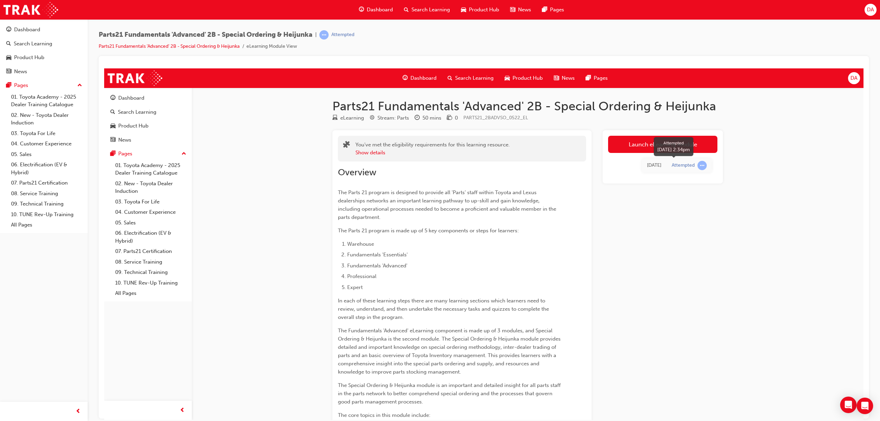
click at [699, 165] on span "learningRecordVerb_ATTEMPT-icon" at bounding box center [701, 164] width 9 height 9
click at [641, 143] on link "Launch eLearning module" at bounding box center [662, 143] width 109 height 17
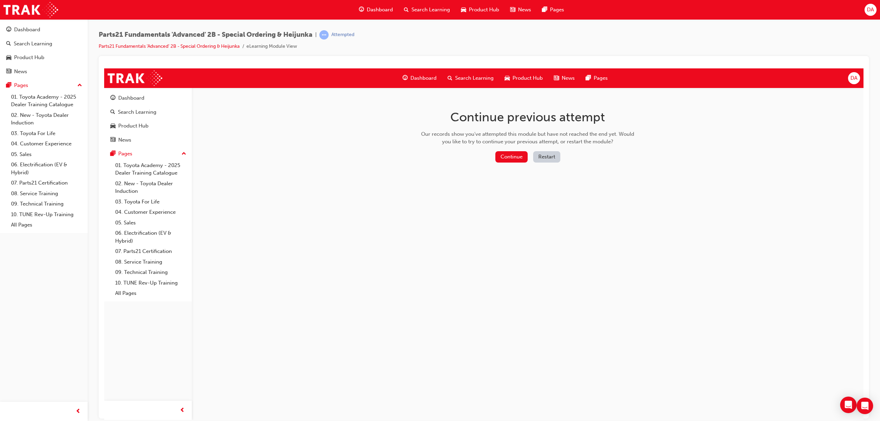
click at [509, 162] on div "Continue Restart" at bounding box center [527, 158] width 218 height 14
click at [513, 156] on button "Continue" at bounding box center [511, 156] width 32 height 11
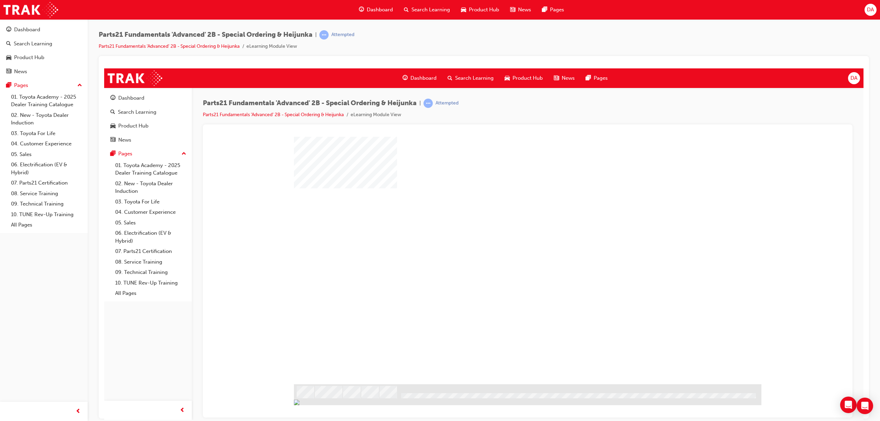
click at [507, 240] on div "play" at bounding box center [507, 240] width 0 height 0
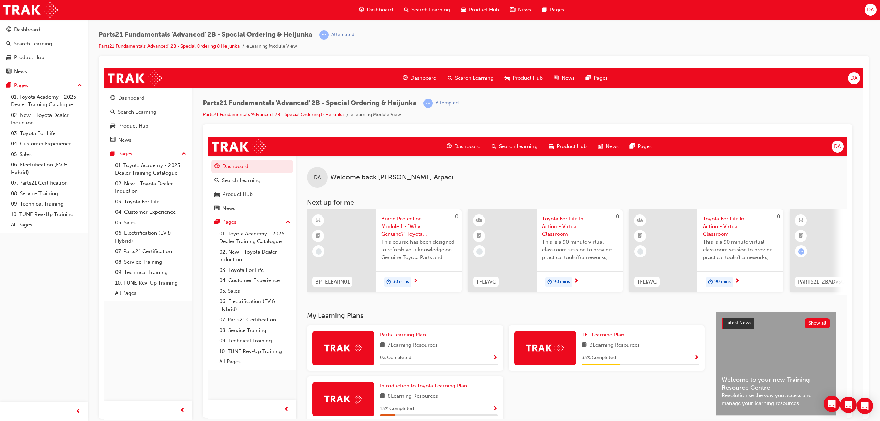
click at [507, 146] on span "Search Learning" at bounding box center [518, 146] width 38 height 8
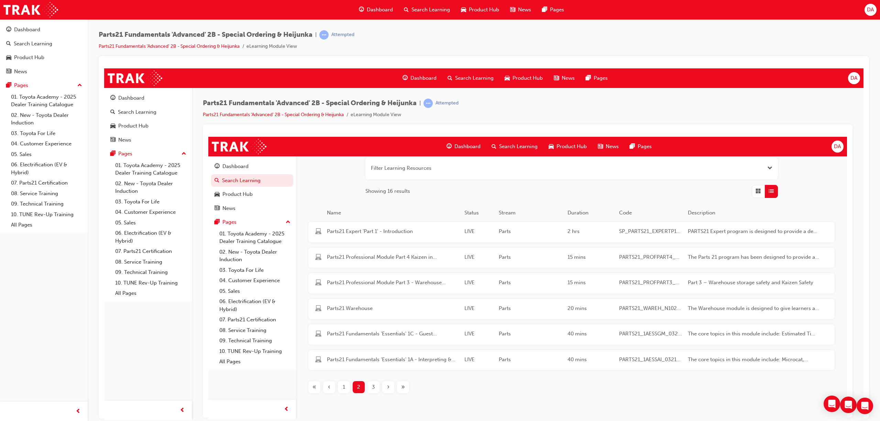
scroll to position [91, 0]
click at [370, 386] on div "3" at bounding box center [373, 382] width 12 height 12
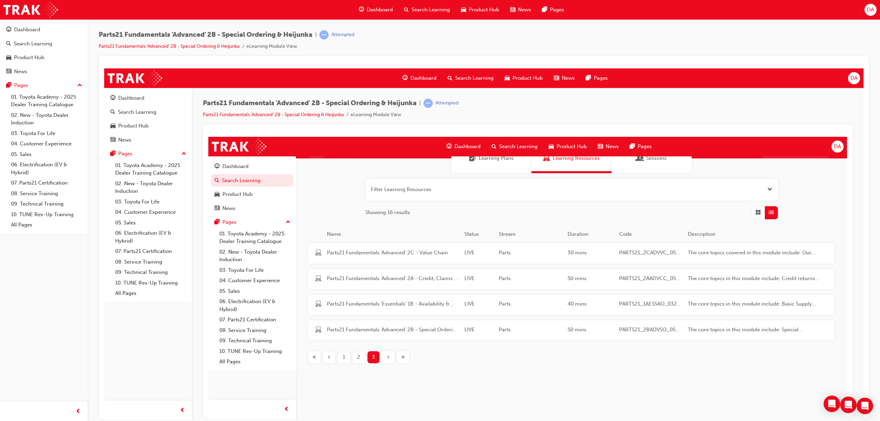
scroll to position [65, 0]
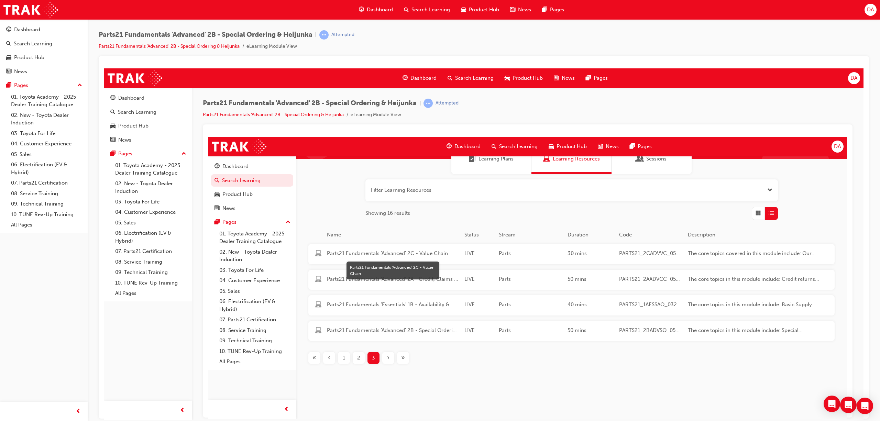
click at [388, 254] on span "Parts21 Fundamentals 'Advanced' 2C - Value Chain" at bounding box center [393, 253] width 132 height 8
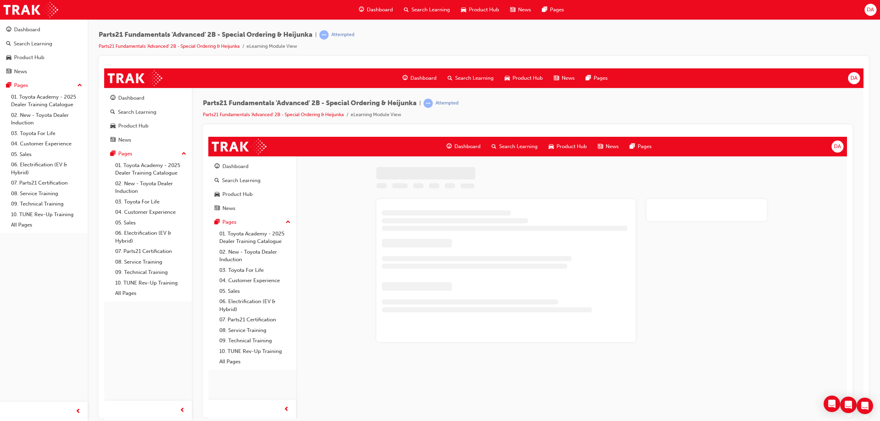
scroll to position [0, 0]
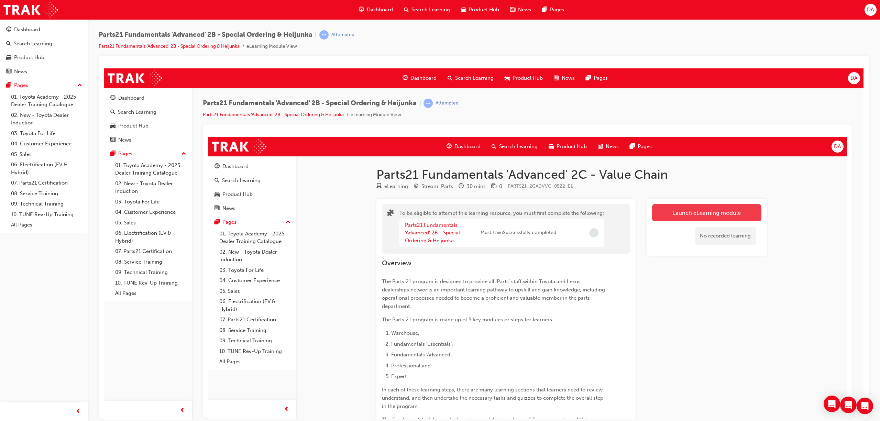
click at [712, 208] on button "Launch eLearning module" at bounding box center [706, 212] width 109 height 17
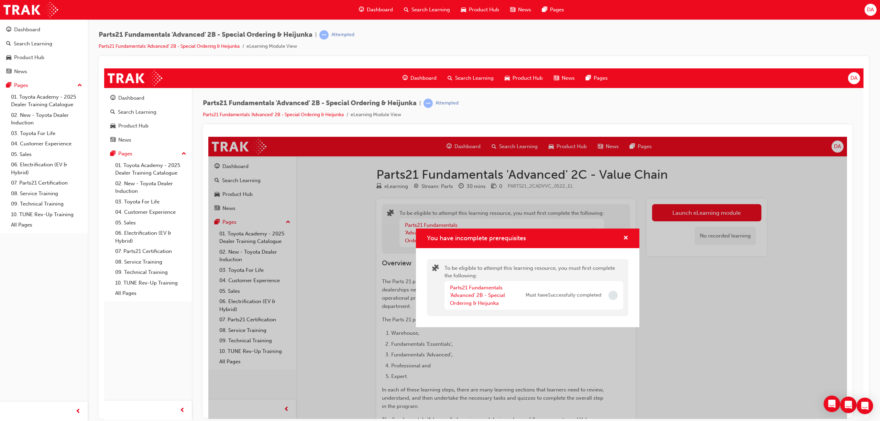
click at [613, 297] on div "You have incomplete prerequisites" at bounding box center [612, 294] width 9 height 9
click at [608, 298] on span "Incomplete" at bounding box center [612, 294] width 9 height 9
click at [663, 299] on div "You have incomplete prerequisites To be eligible to attempt this learning resou…" at bounding box center [527, 277] width 638 height 282
